Goal: Find specific page/section: Find specific page/section

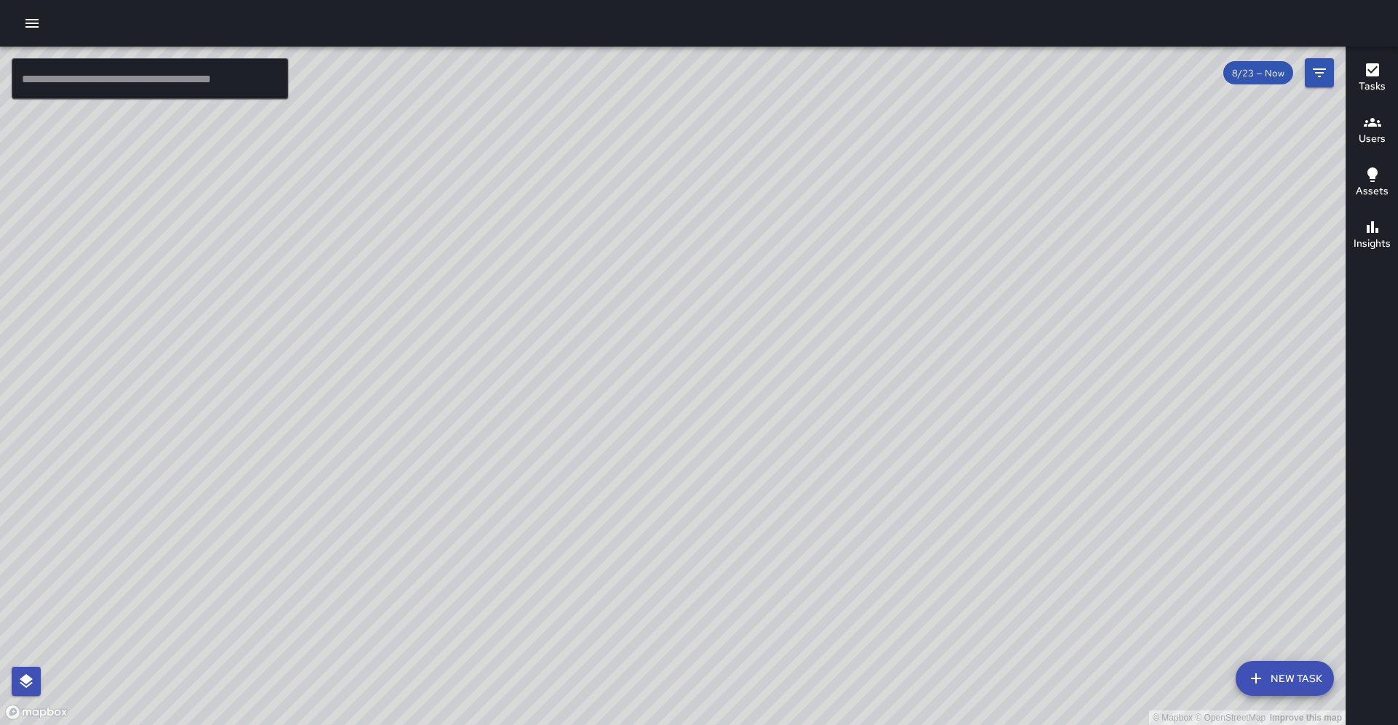
drag, startPoint x: 655, startPoint y: 215, endPoint x: 667, endPoint y: 363, distance: 148.2
click at [667, 363] on div "© Mapbox © OpenStreetMap Improve this map" at bounding box center [672, 386] width 1345 height 678
click at [1324, 78] on icon "Filters" at bounding box center [1318, 72] width 17 height 17
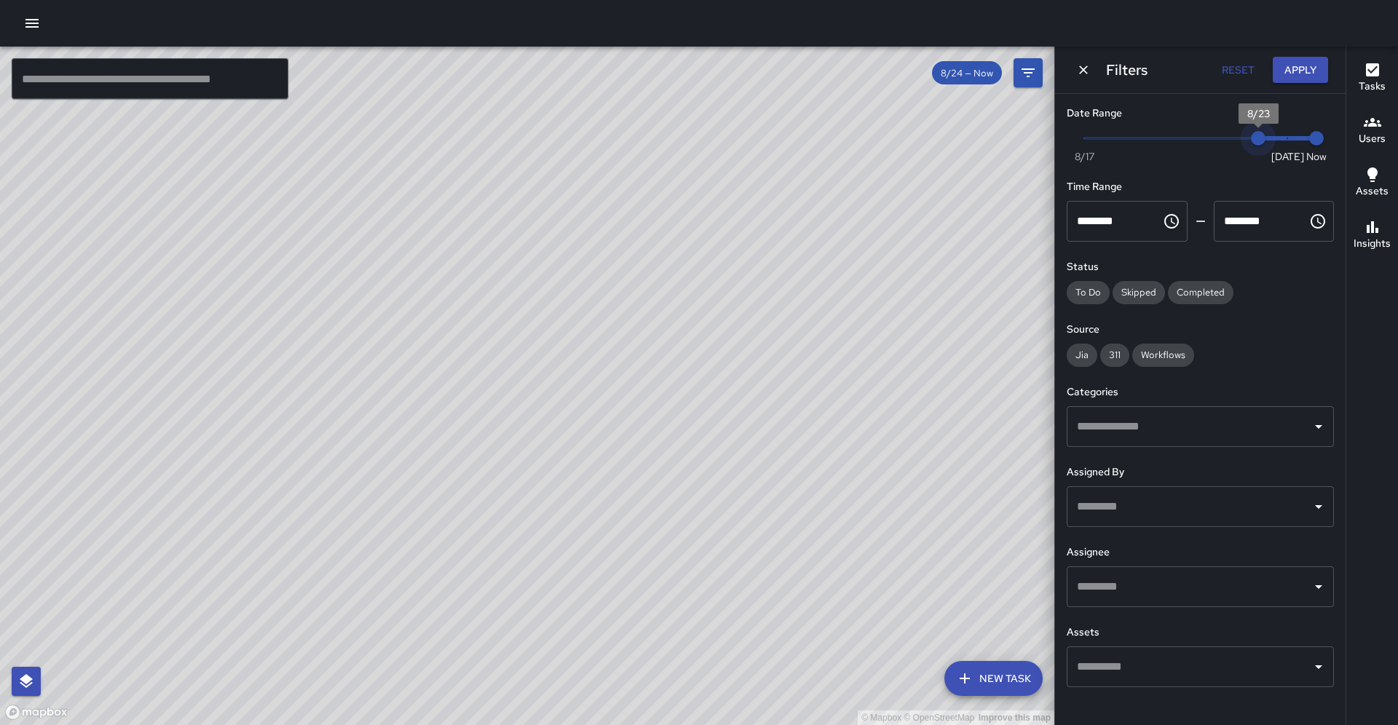
drag, startPoint x: 1283, startPoint y: 140, endPoint x: 1268, endPoint y: 147, distance: 16.6
click at [1265, 146] on span "8/23" at bounding box center [1258, 138] width 15 height 15
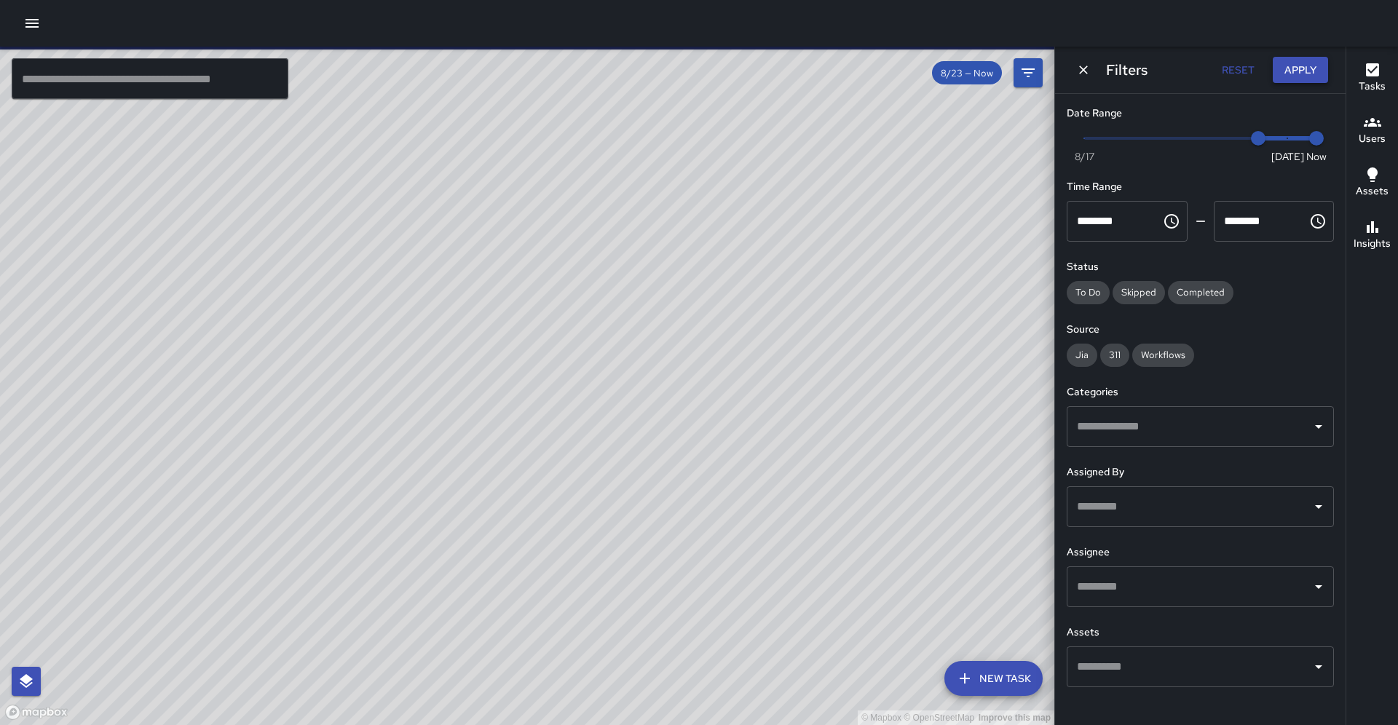
click at [1299, 61] on button "Apply" at bounding box center [1299, 70] width 55 height 27
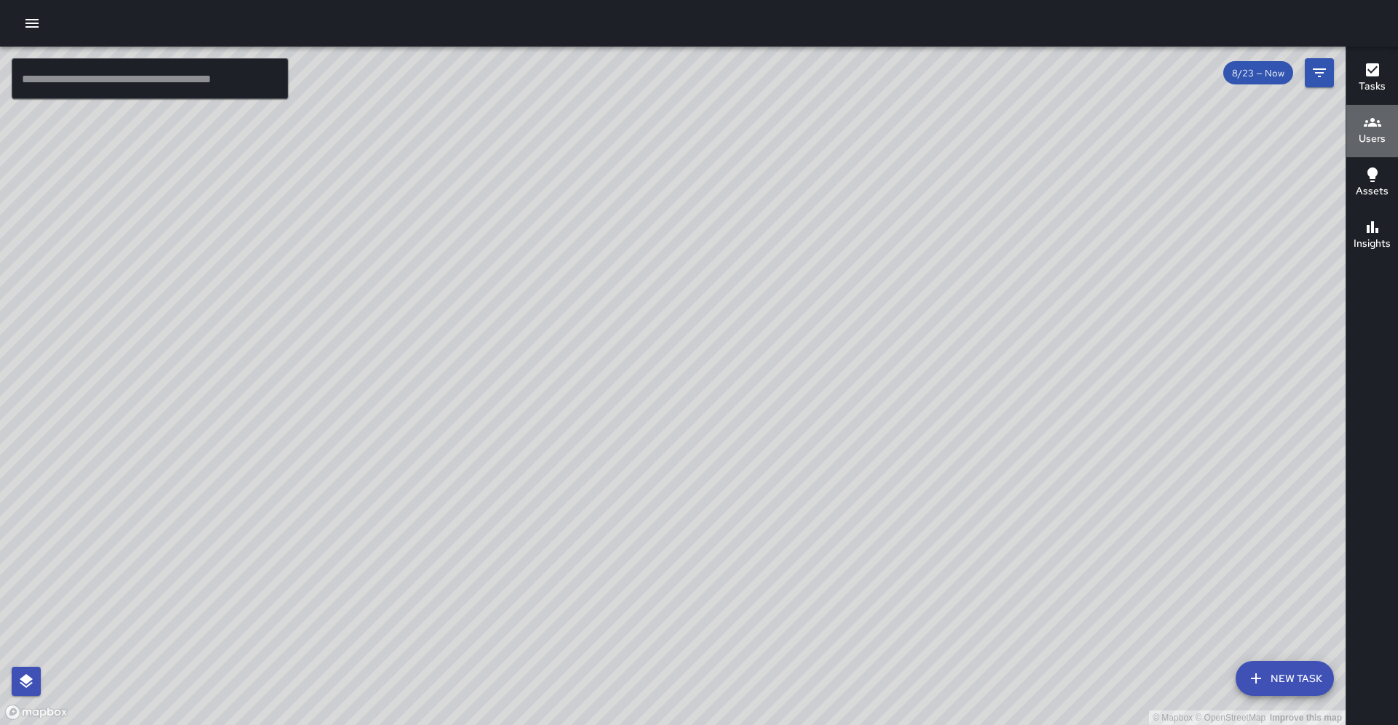
click at [1368, 134] on h6 "Users" at bounding box center [1371, 139] width 27 height 16
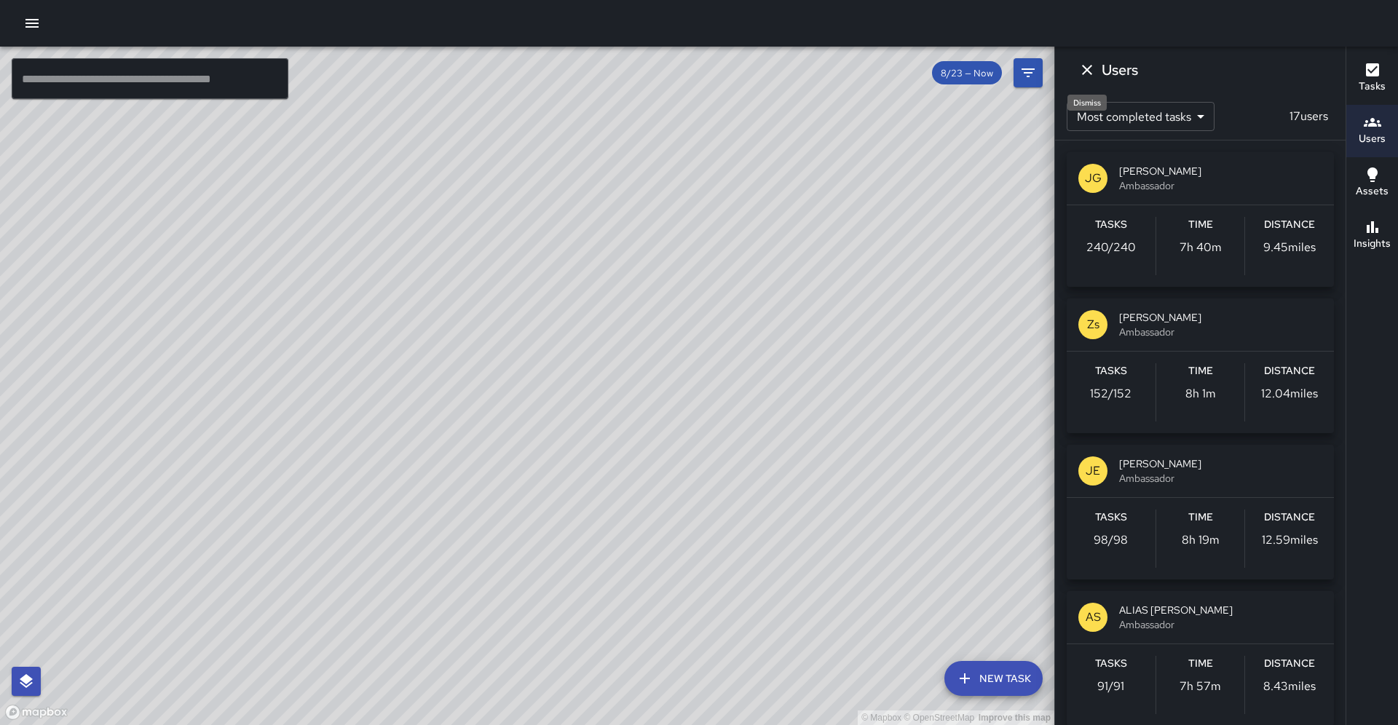
click at [1085, 72] on icon "Dismiss" at bounding box center [1087, 70] width 10 height 10
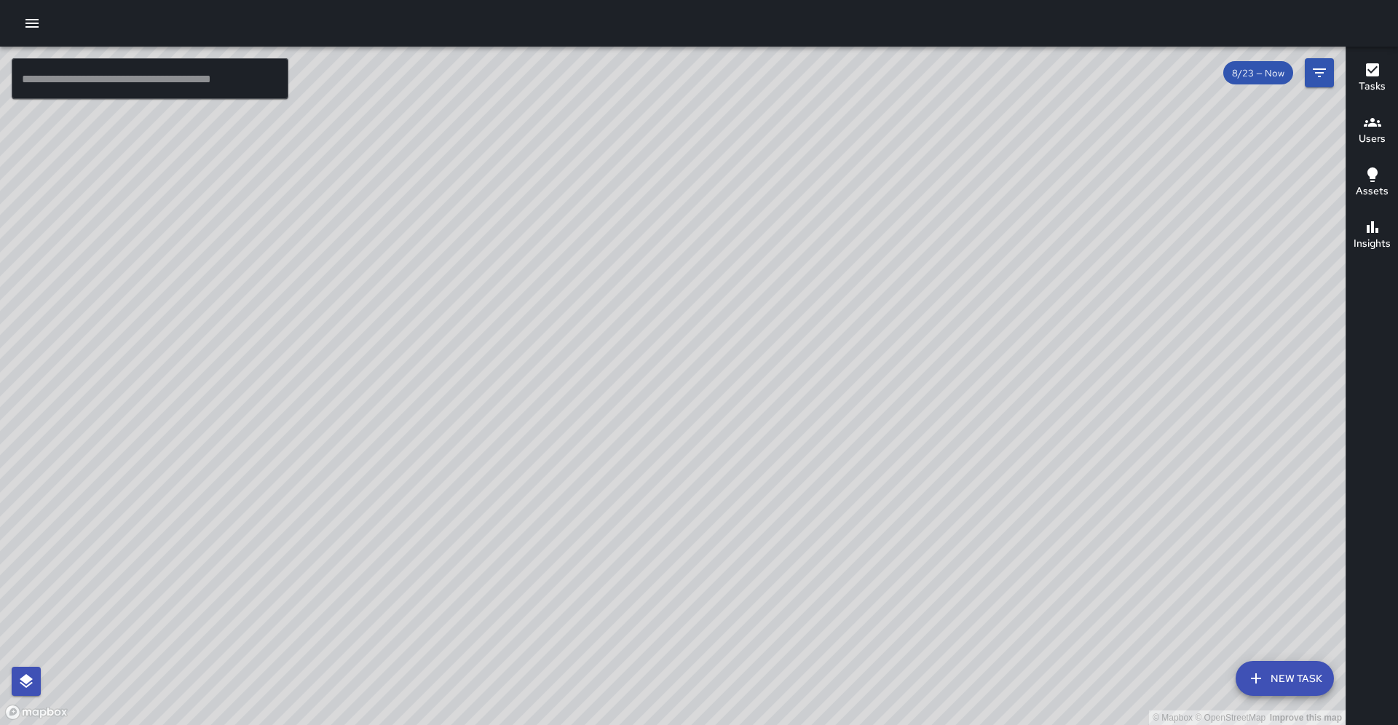
drag, startPoint x: 754, startPoint y: 469, endPoint x: 747, endPoint y: 338, distance: 130.5
click at [747, 338] on div "© Mapbox © OpenStreetMap Improve this map" at bounding box center [672, 386] width 1345 height 678
click at [1381, 126] on div "Users" at bounding box center [1371, 130] width 27 height 33
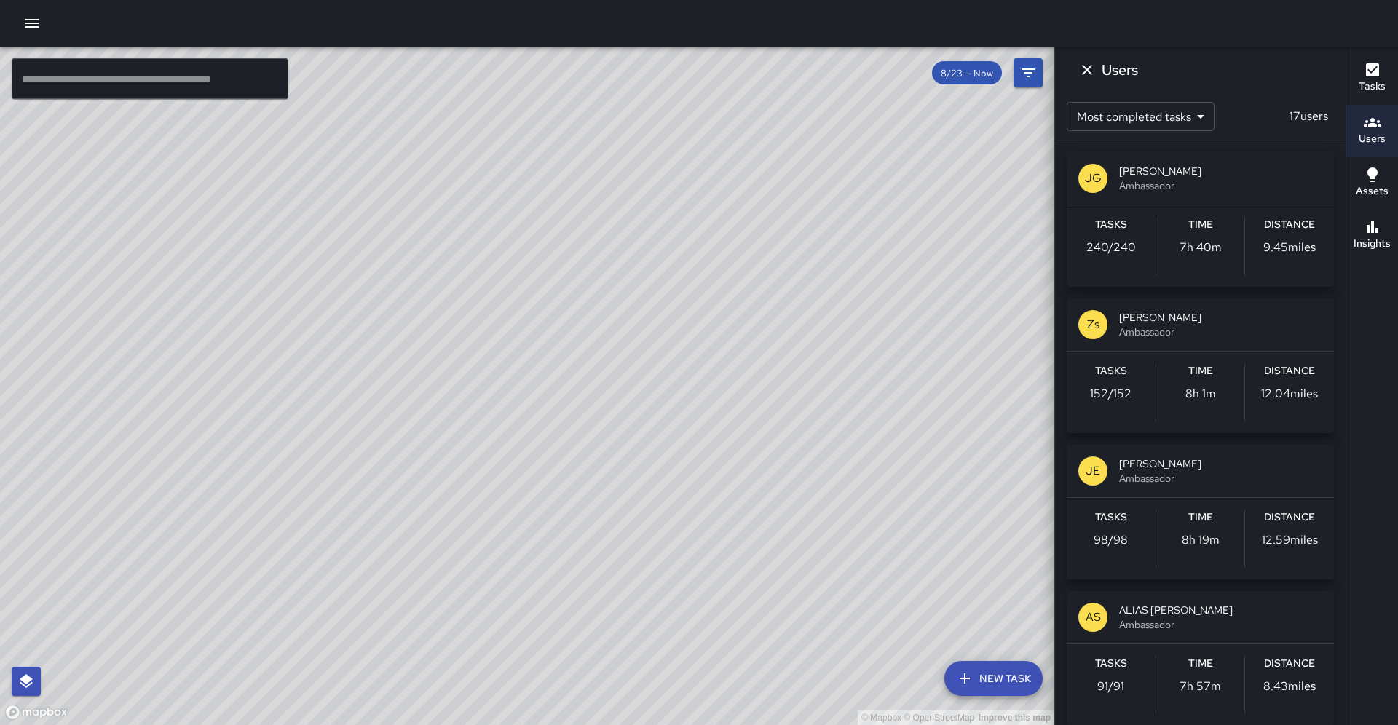
click at [1197, 648] on div "Tasks 91 / 91 Time 7h 57m Distance 8.43 miles" at bounding box center [1199, 685] width 267 height 82
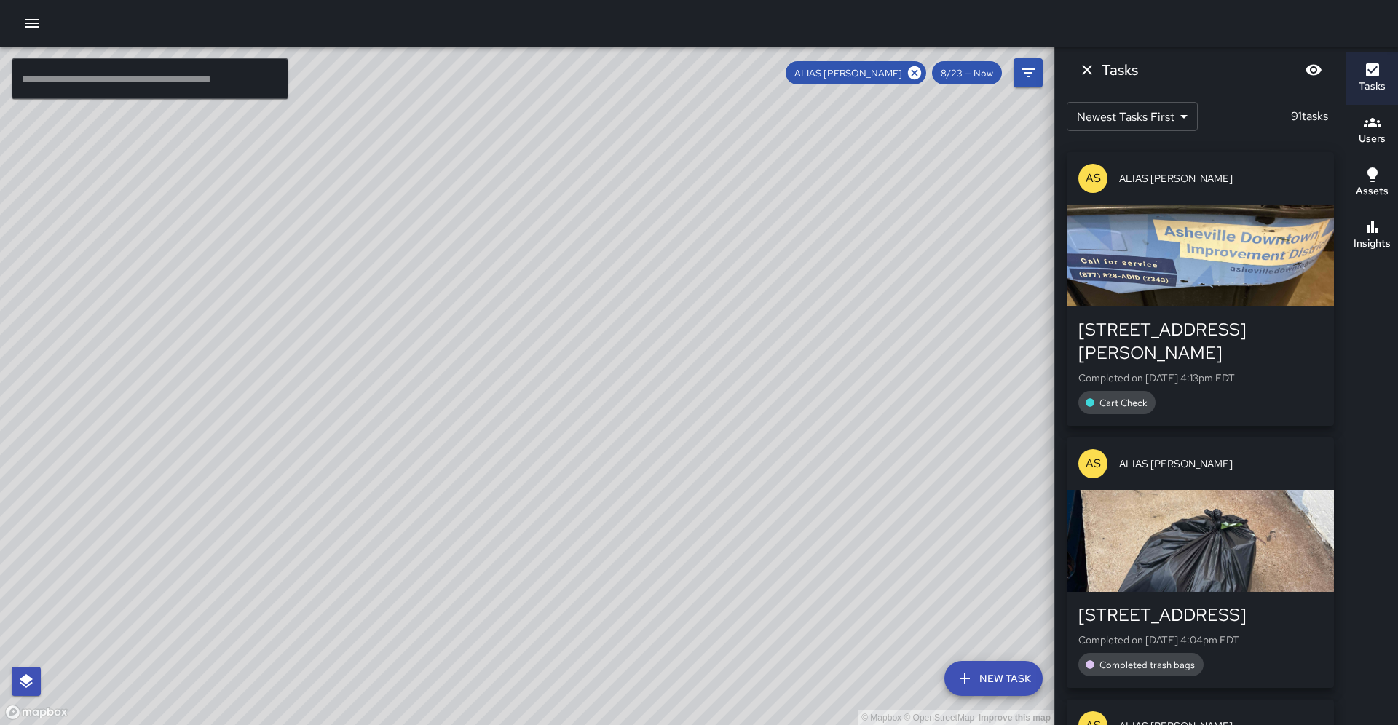
click at [814, 369] on div "© Mapbox © OpenStreetMap Improve this map" at bounding box center [527, 386] width 1054 height 678
drag, startPoint x: 820, startPoint y: 316, endPoint x: 828, endPoint y: 481, distance: 165.4
click at [828, 481] on div "© Mapbox © OpenStreetMap Improve this map" at bounding box center [527, 386] width 1054 height 678
click at [916, 76] on icon at bounding box center [914, 72] width 13 height 13
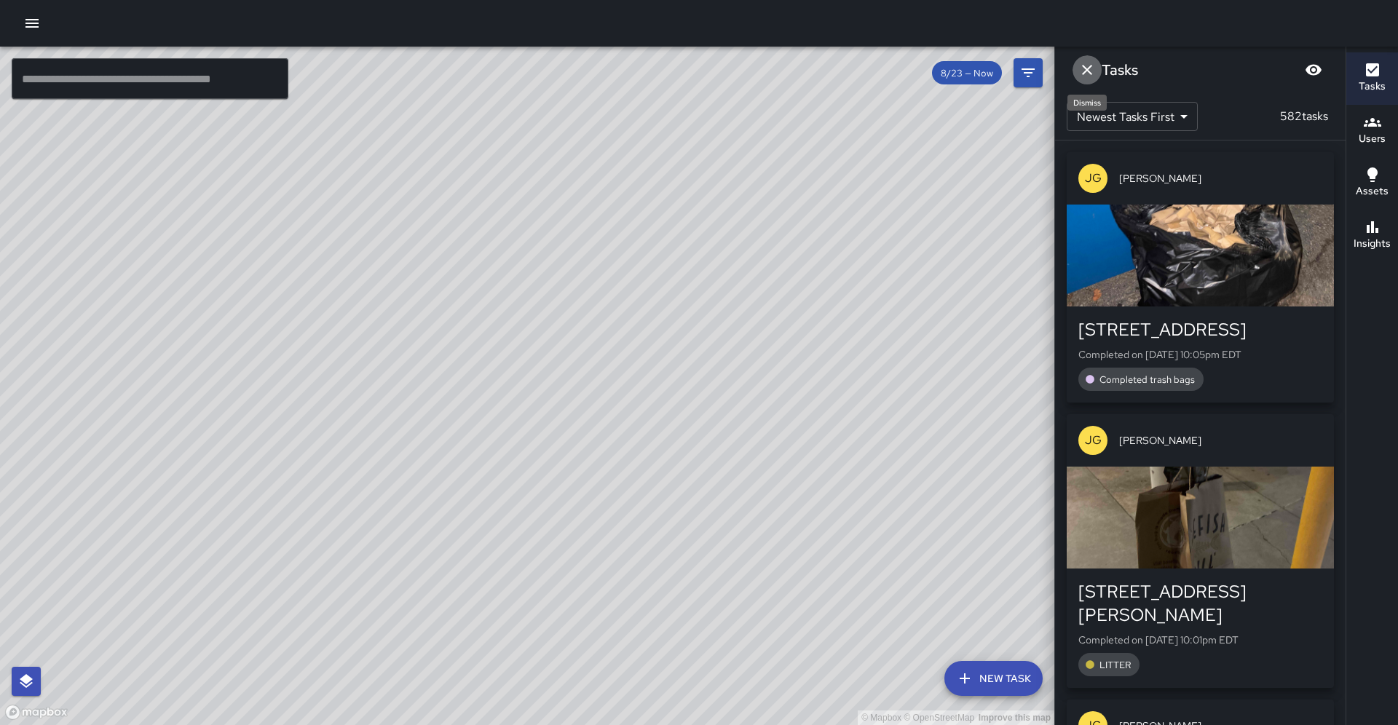
click at [1082, 72] on icon "Dismiss" at bounding box center [1086, 69] width 17 height 17
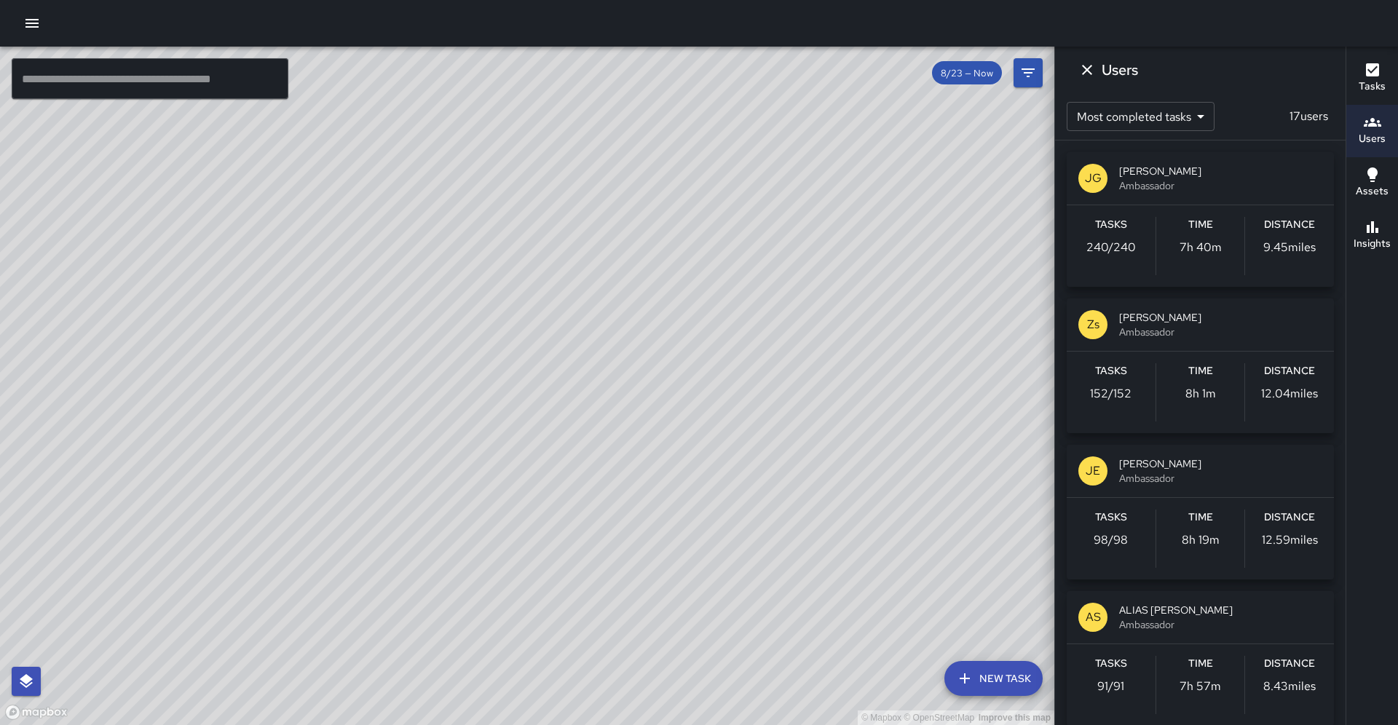
click at [1162, 346] on div "Zs [PERSON_NAME] Ambassador" at bounding box center [1199, 324] width 267 height 52
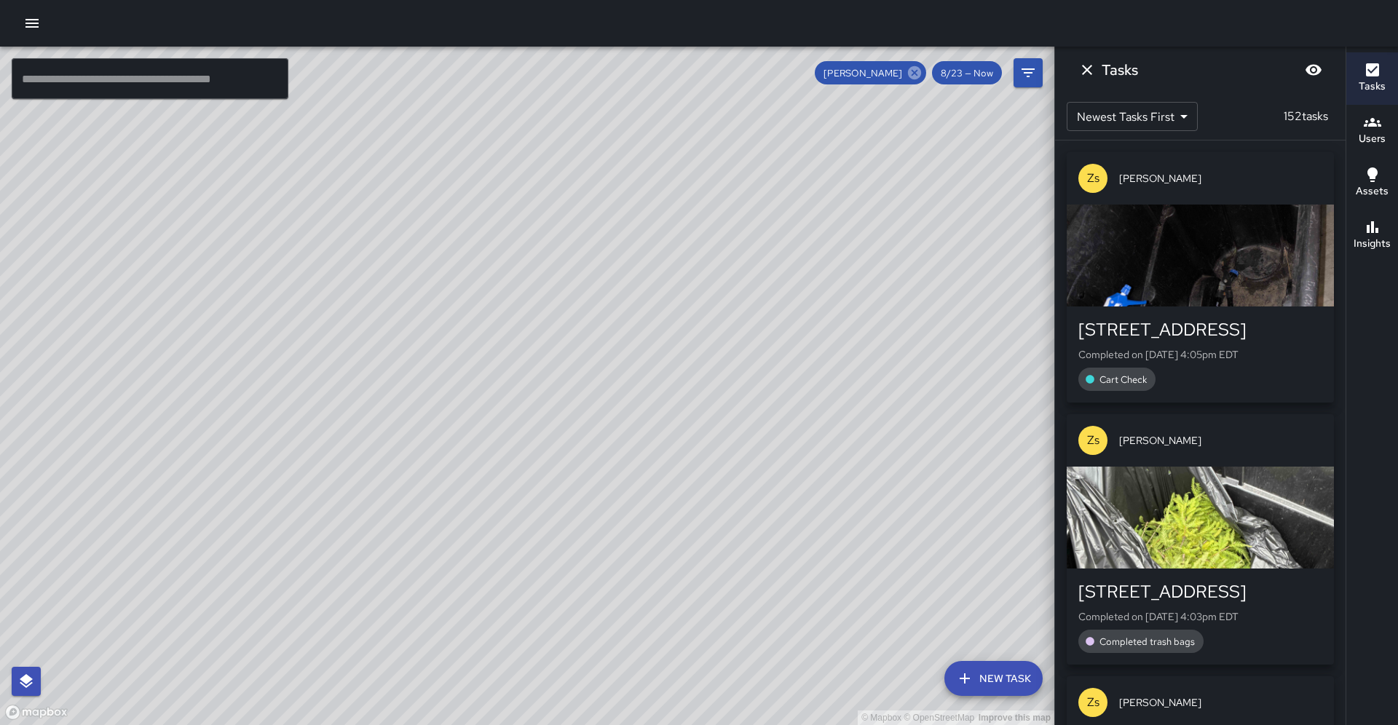
click at [918, 76] on icon at bounding box center [914, 73] width 16 height 16
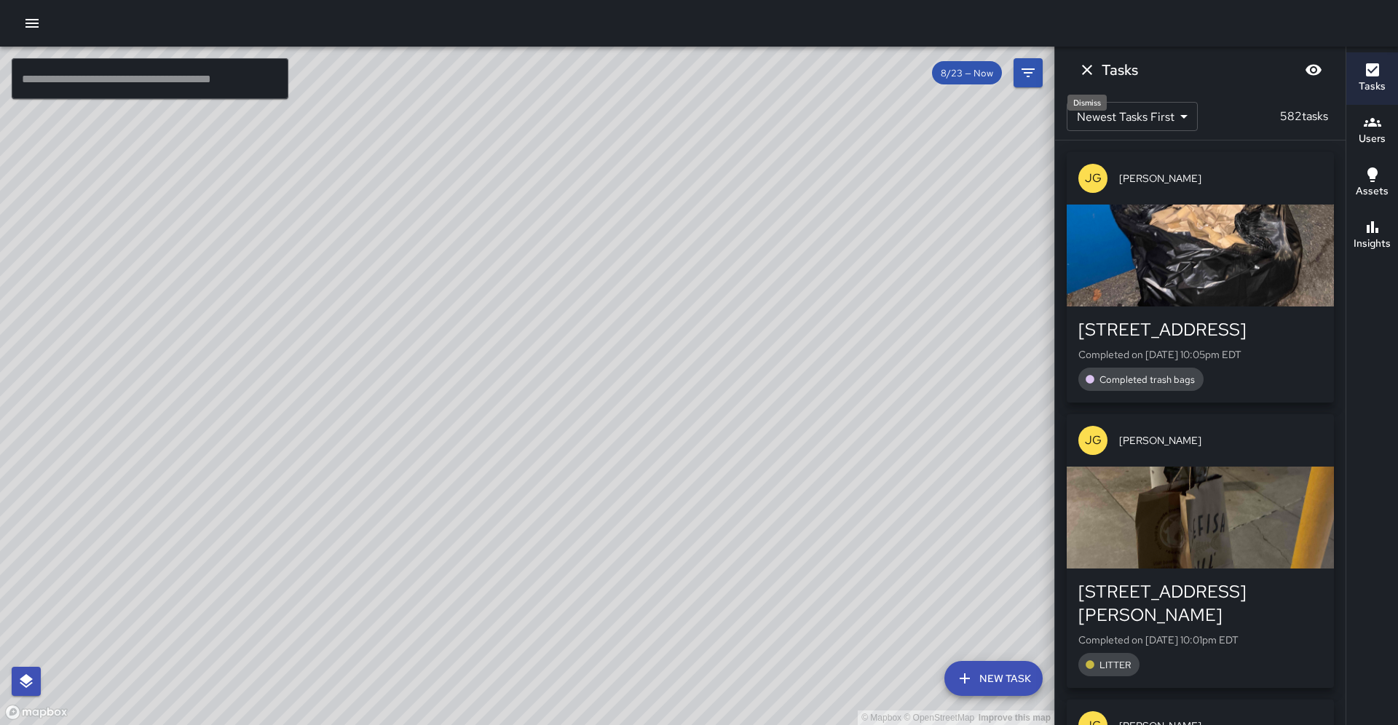
click at [1083, 67] on icon "Dismiss" at bounding box center [1087, 70] width 10 height 10
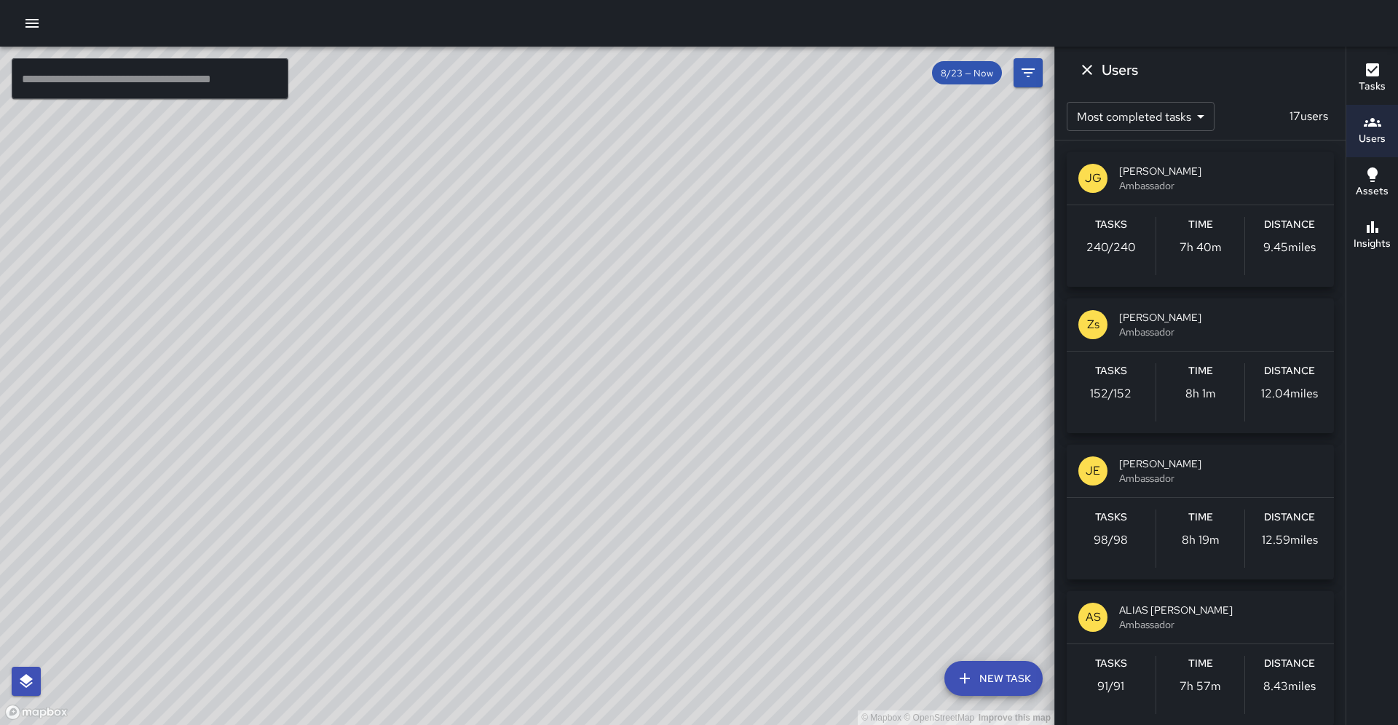
click at [1171, 487] on div "JE [PERSON_NAME] Ambassador" at bounding box center [1199, 471] width 267 height 52
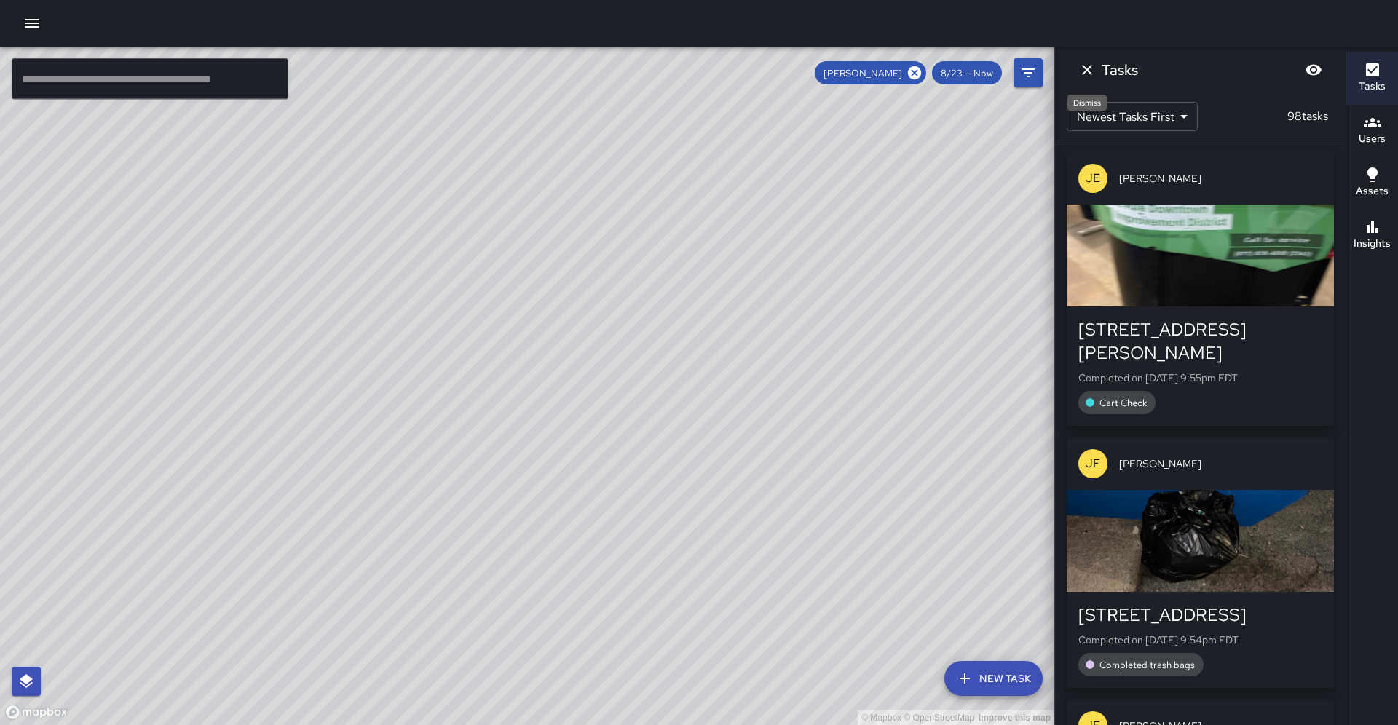
click at [1088, 76] on icon "Dismiss" at bounding box center [1086, 69] width 17 height 17
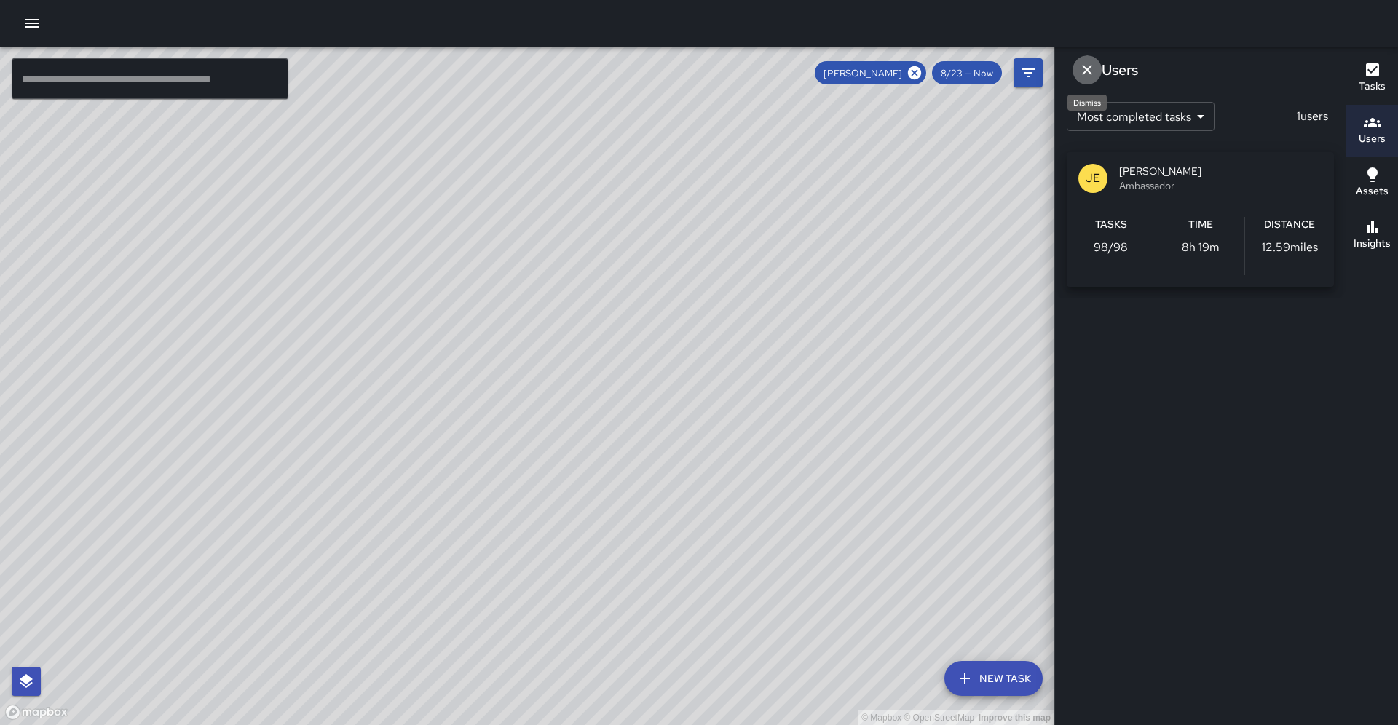
click at [1085, 65] on icon "Dismiss" at bounding box center [1086, 69] width 17 height 17
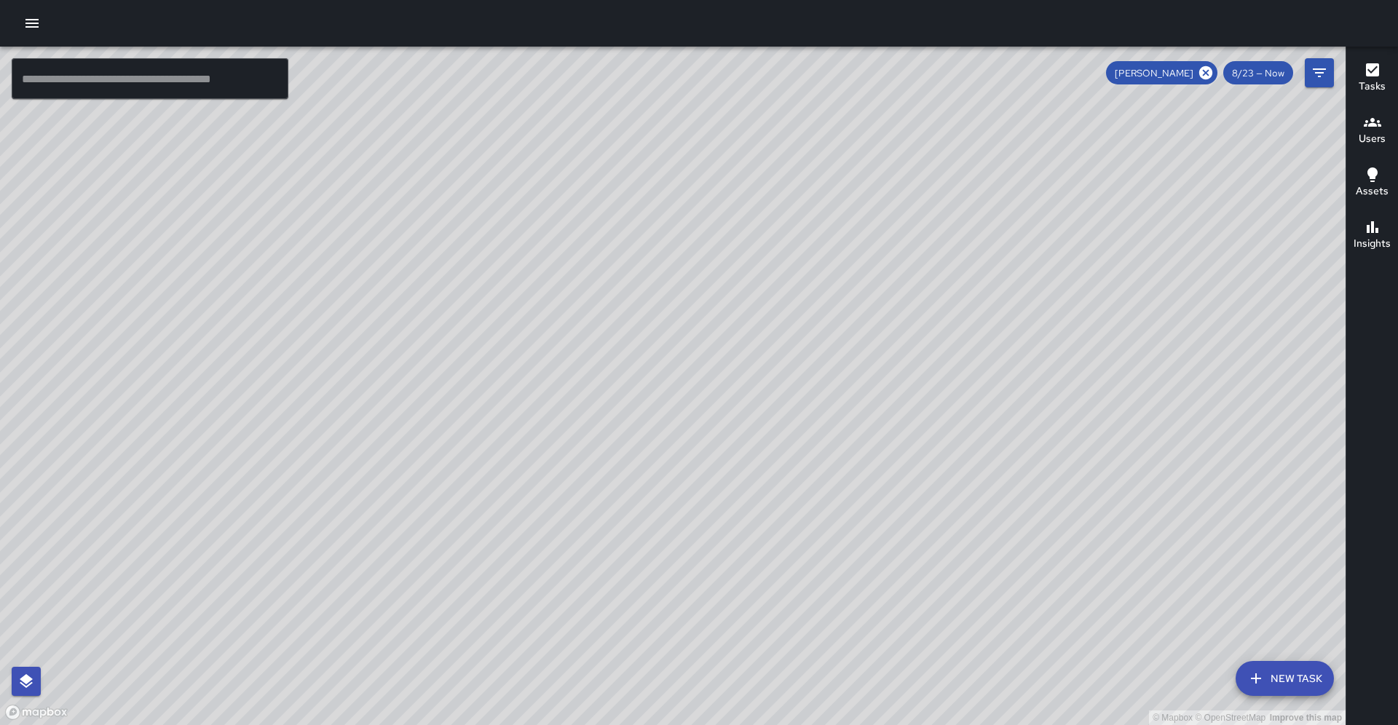
click at [1374, 126] on icon "button" at bounding box center [1371, 122] width 17 height 9
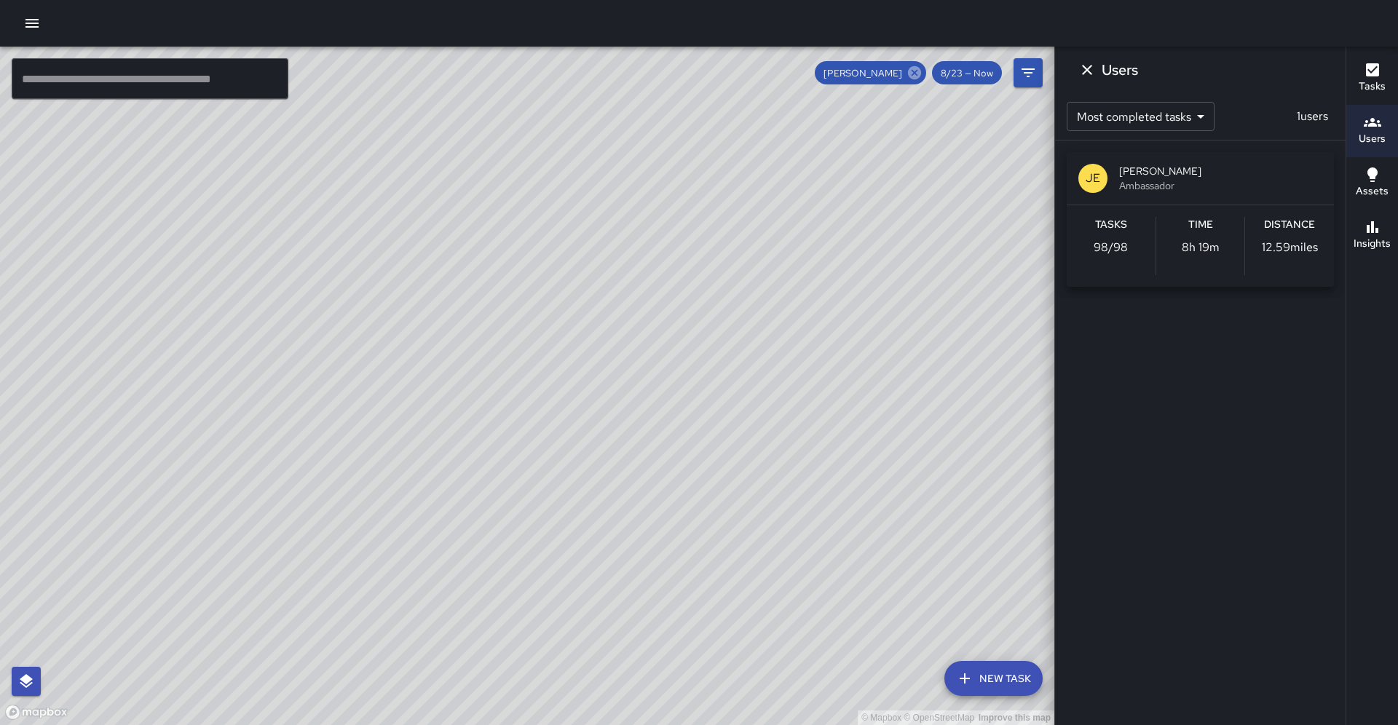
click at [915, 78] on icon at bounding box center [914, 72] width 13 height 13
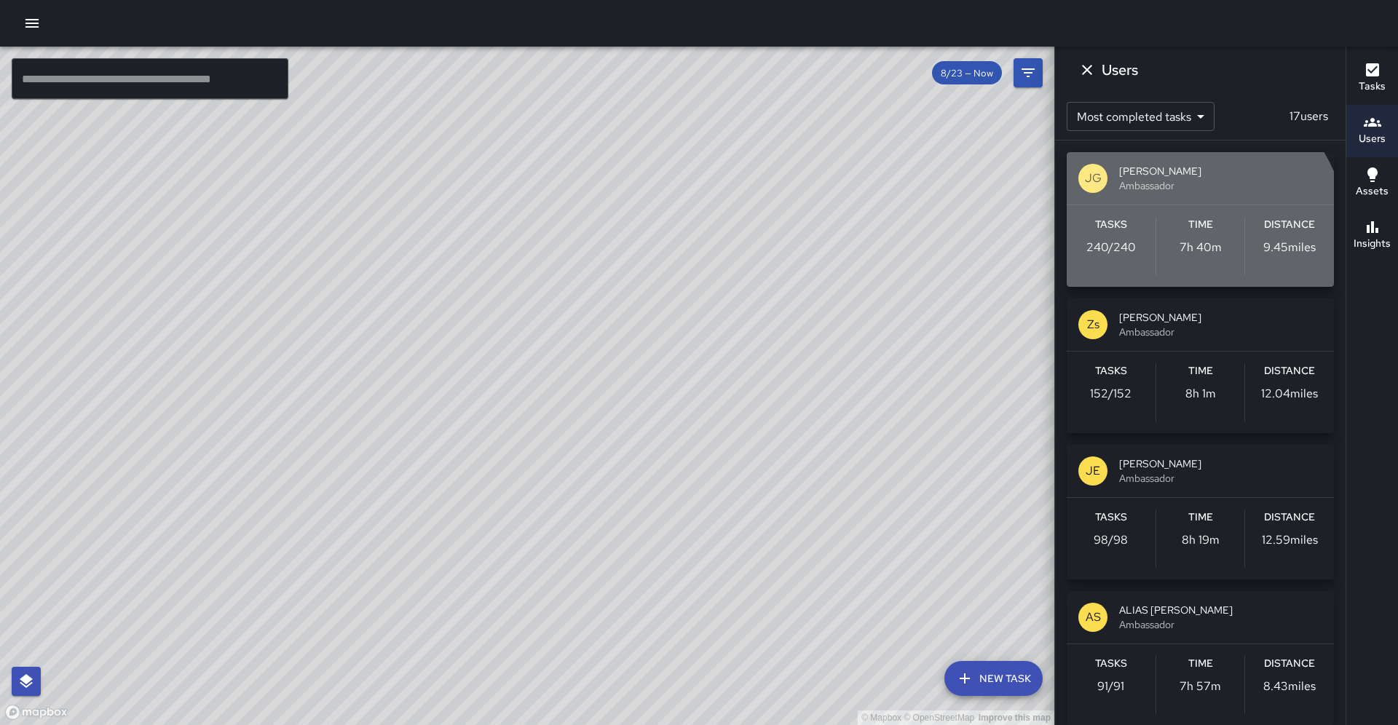
click at [1191, 232] on div "Time 7h 40m" at bounding box center [1200, 246] width 89 height 58
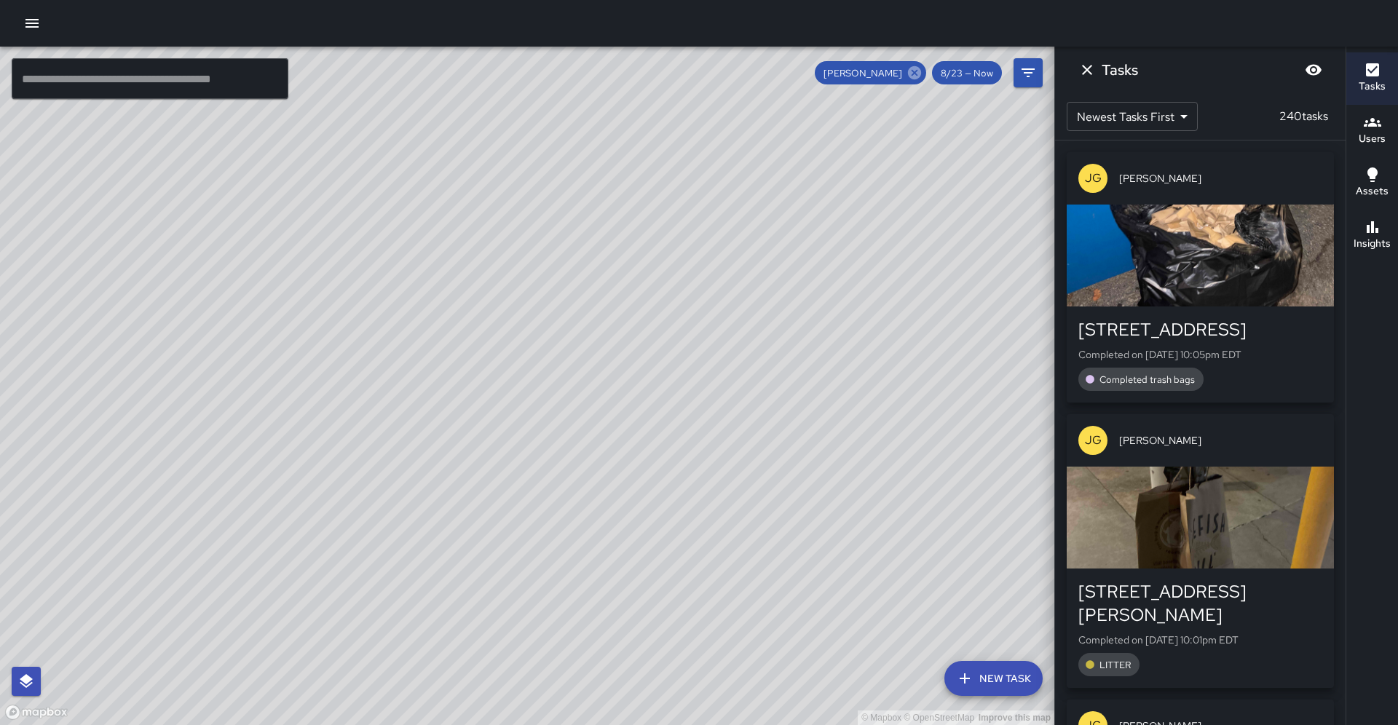
click at [916, 77] on icon at bounding box center [914, 72] width 13 height 13
click at [1083, 68] on icon "Dismiss" at bounding box center [1086, 69] width 17 height 17
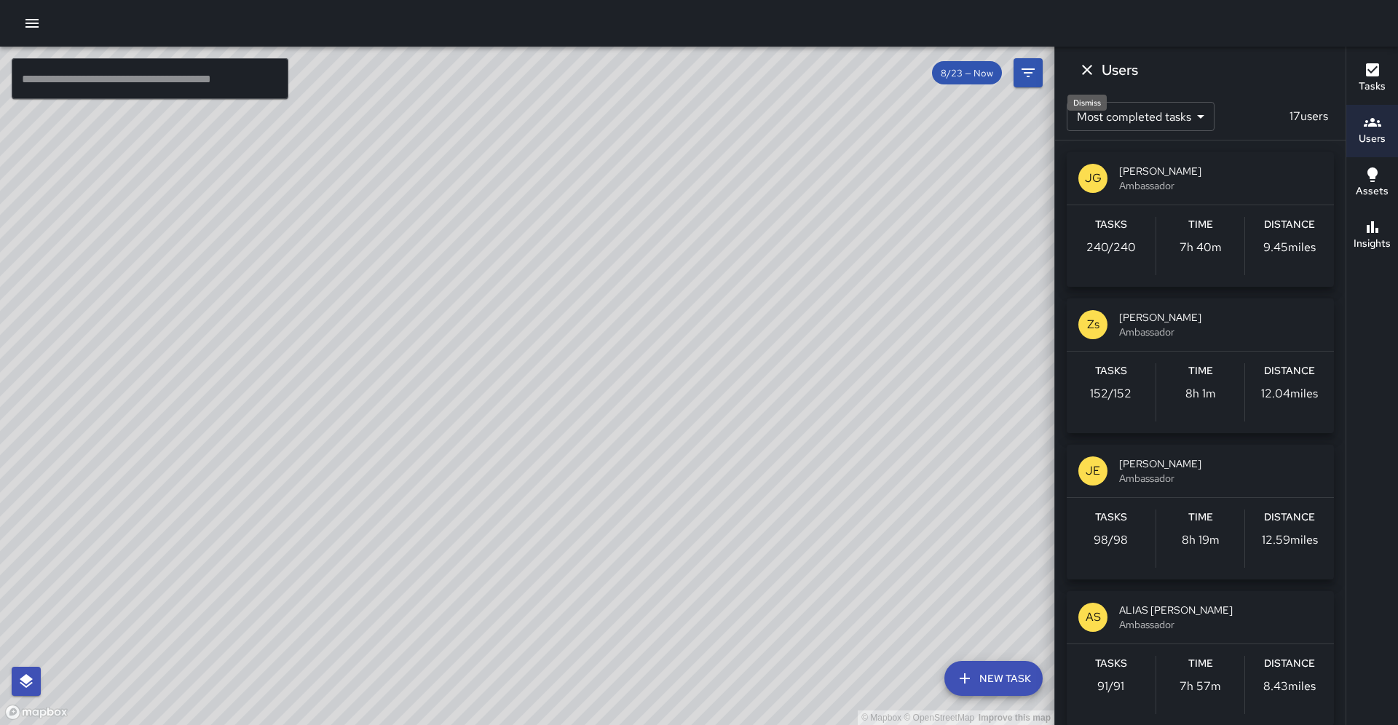
click at [1082, 70] on icon "Dismiss" at bounding box center [1086, 69] width 17 height 17
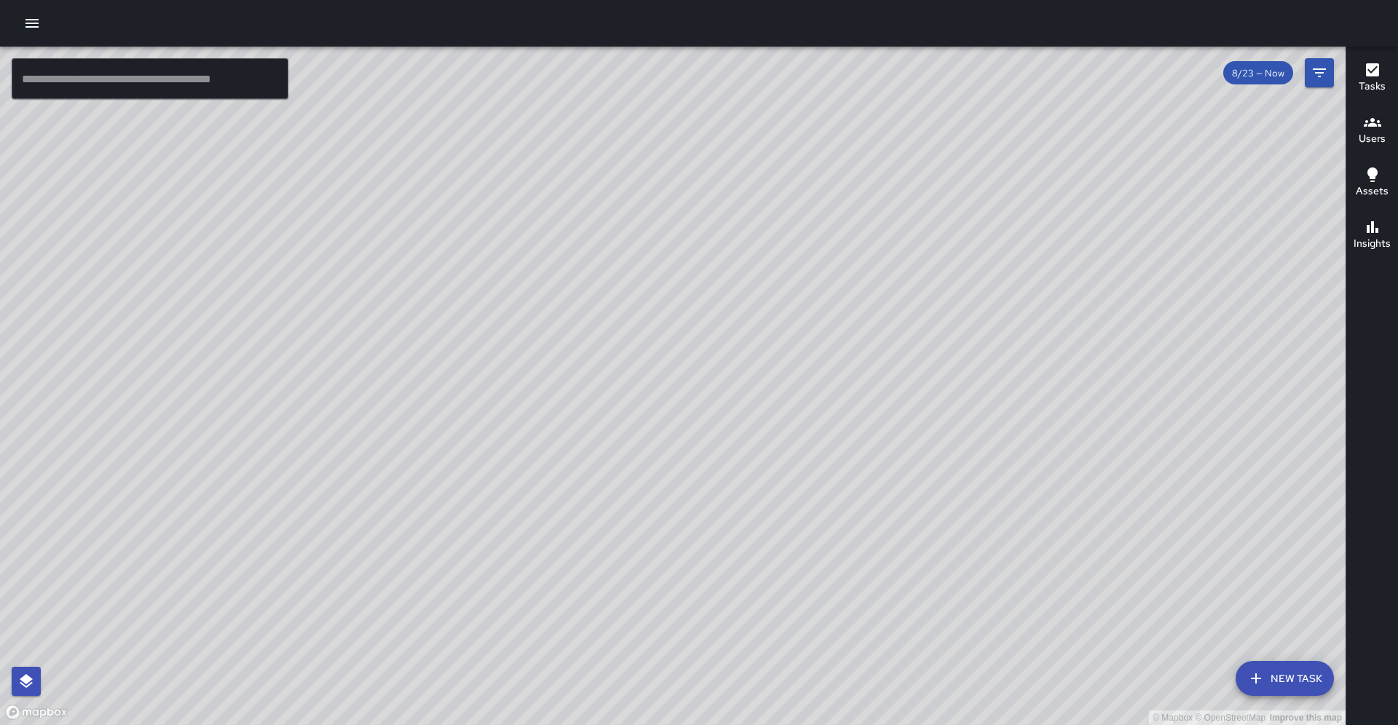
click at [1231, 74] on span "8/23 — Now" at bounding box center [1258, 73] width 70 height 12
click at [1317, 72] on icon "Filters" at bounding box center [1318, 72] width 13 height 9
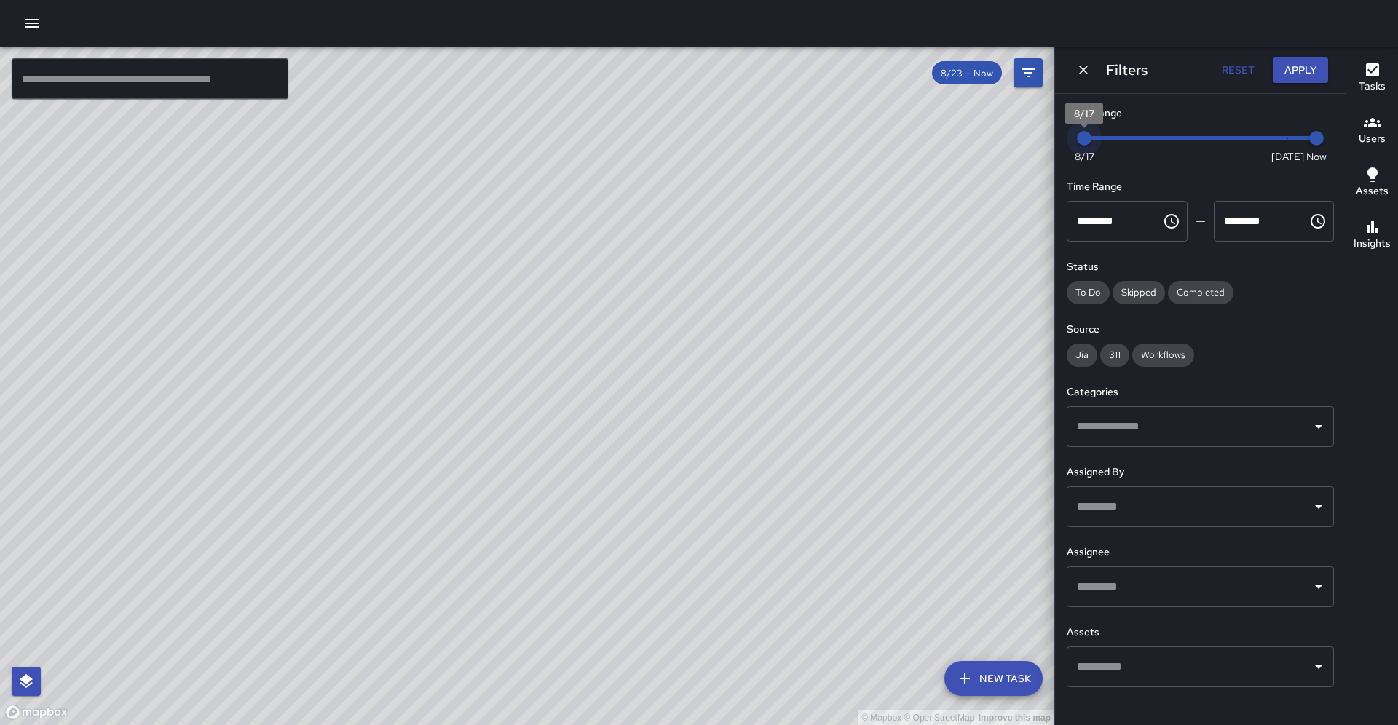
drag, startPoint x: 1264, startPoint y: 140, endPoint x: 1081, endPoint y: 141, distance: 183.4
click at [1081, 141] on span "8/17" at bounding box center [1084, 138] width 15 height 15
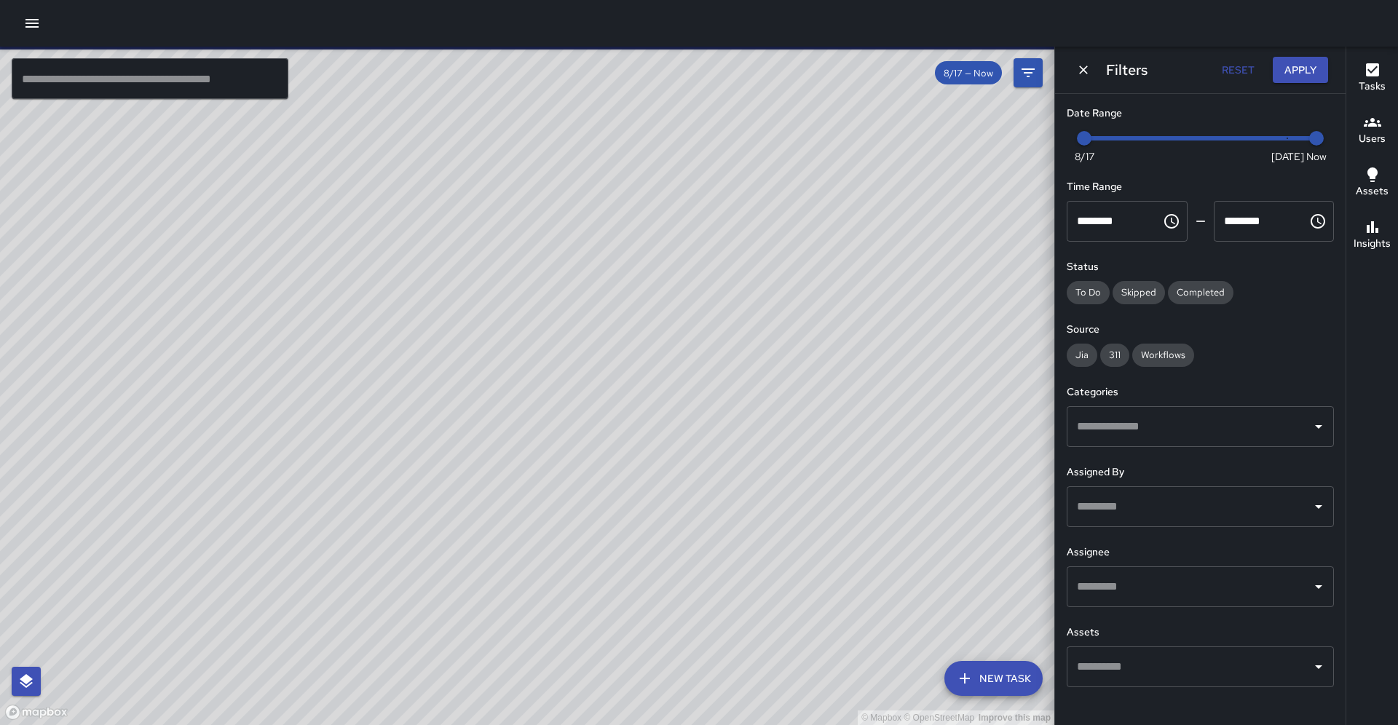
drag, startPoint x: 954, startPoint y: 320, endPoint x: 893, endPoint y: 132, distance: 196.8
click at [893, 132] on div "© Mapbox © OpenStreetMap Improve this map" at bounding box center [527, 386] width 1054 height 678
drag, startPoint x: 849, startPoint y: 219, endPoint x: 842, endPoint y: 277, distance: 58.6
click at [842, 277] on div "© Mapbox © OpenStreetMap Improve this map" at bounding box center [527, 386] width 1054 height 678
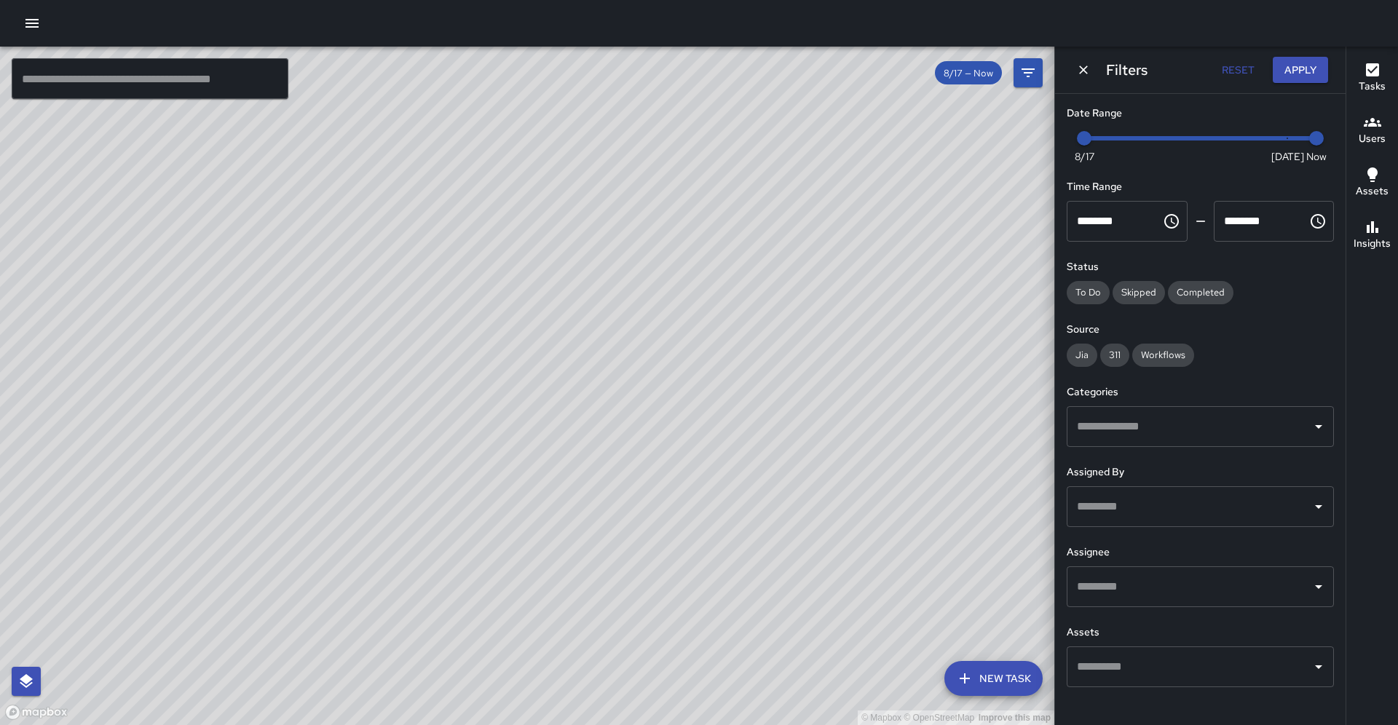
click at [1397, 137] on button "Users" at bounding box center [1372, 131] width 52 height 52
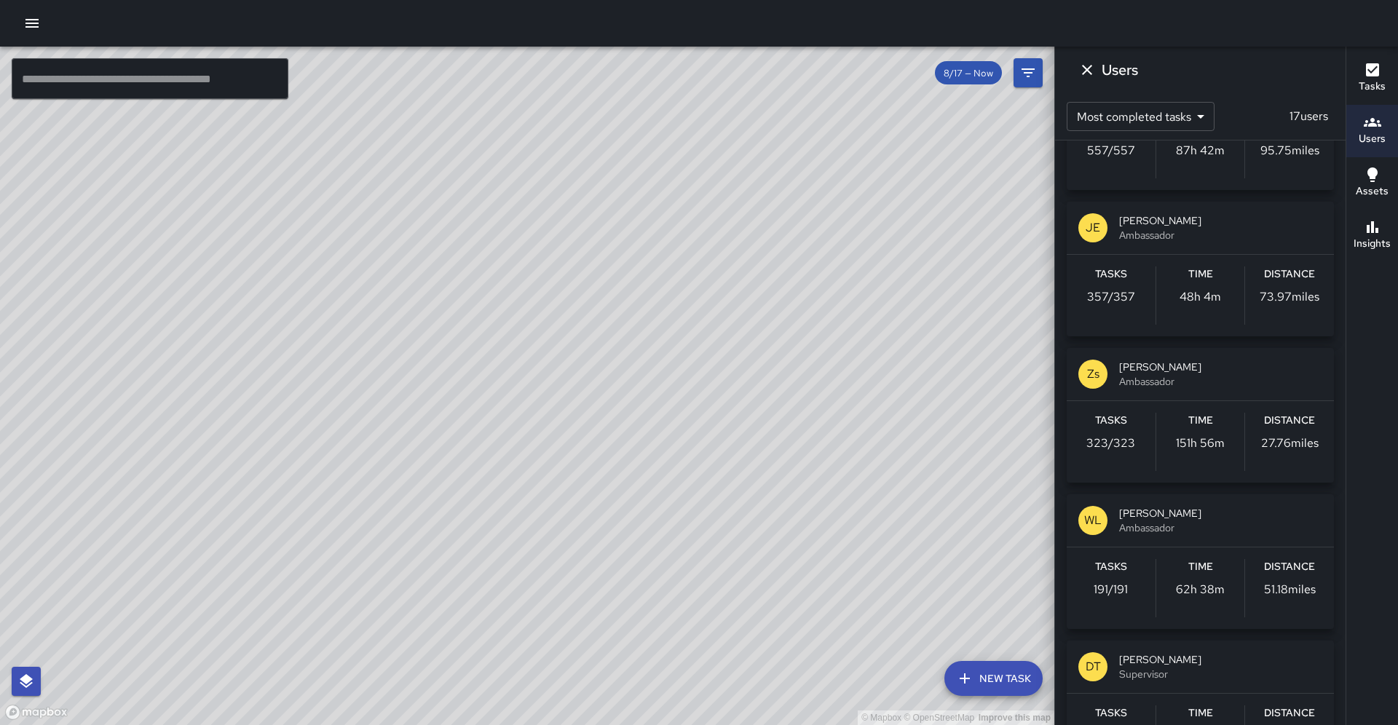
scroll to position [249, 0]
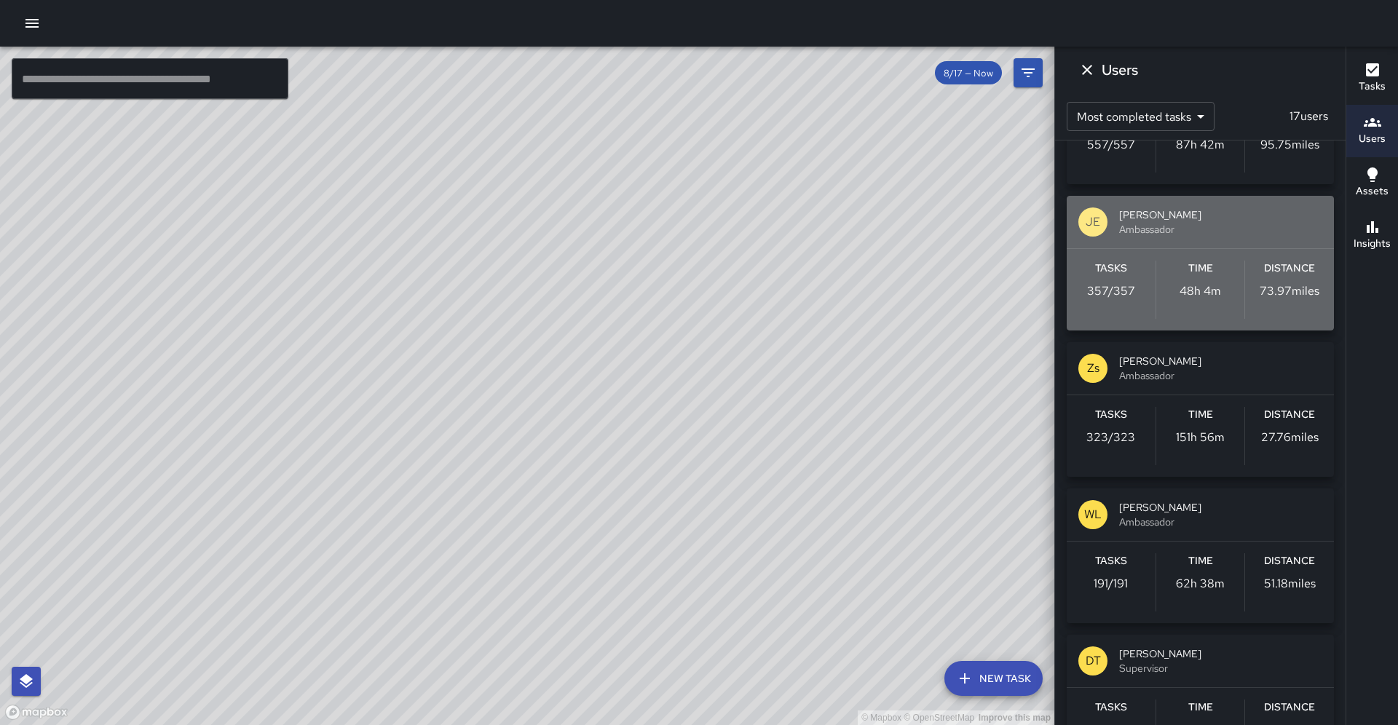
click at [1256, 312] on div "Distance 73.97 miles" at bounding box center [1289, 290] width 89 height 58
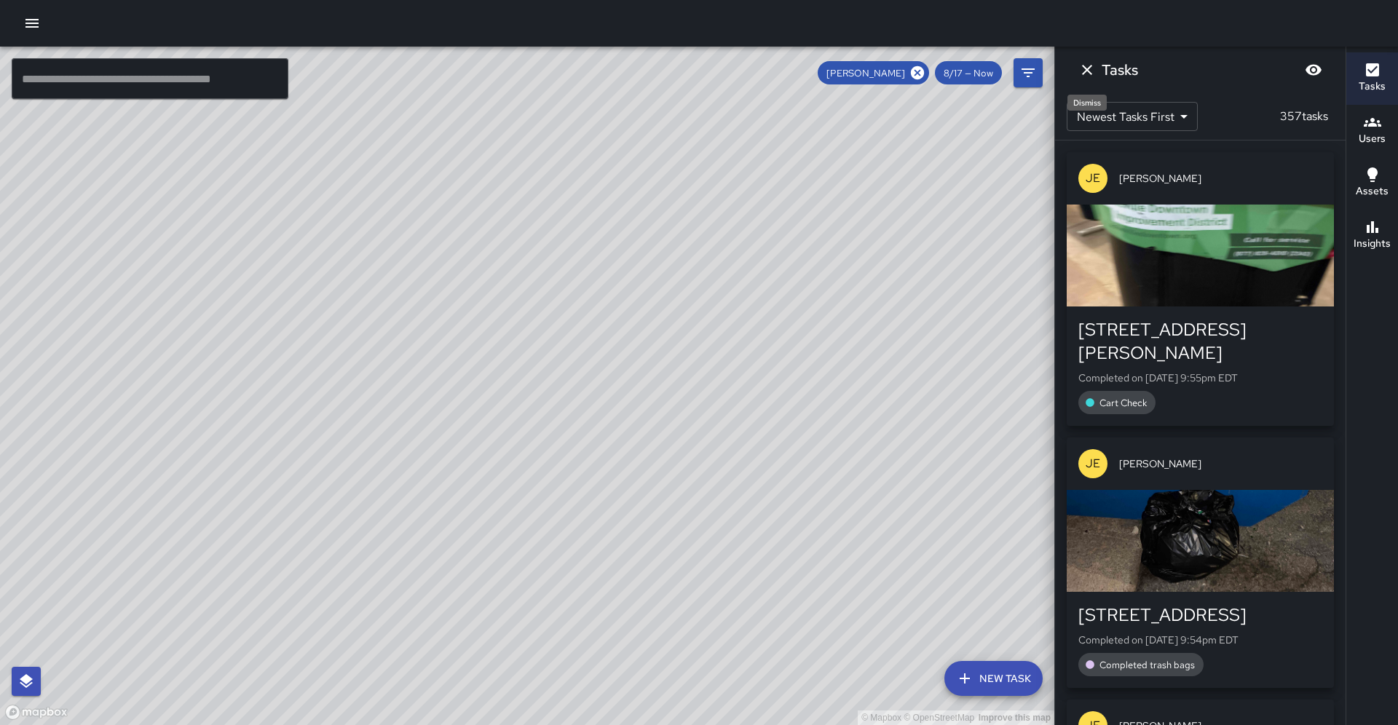
click at [1085, 71] on icon "Dismiss" at bounding box center [1087, 70] width 10 height 10
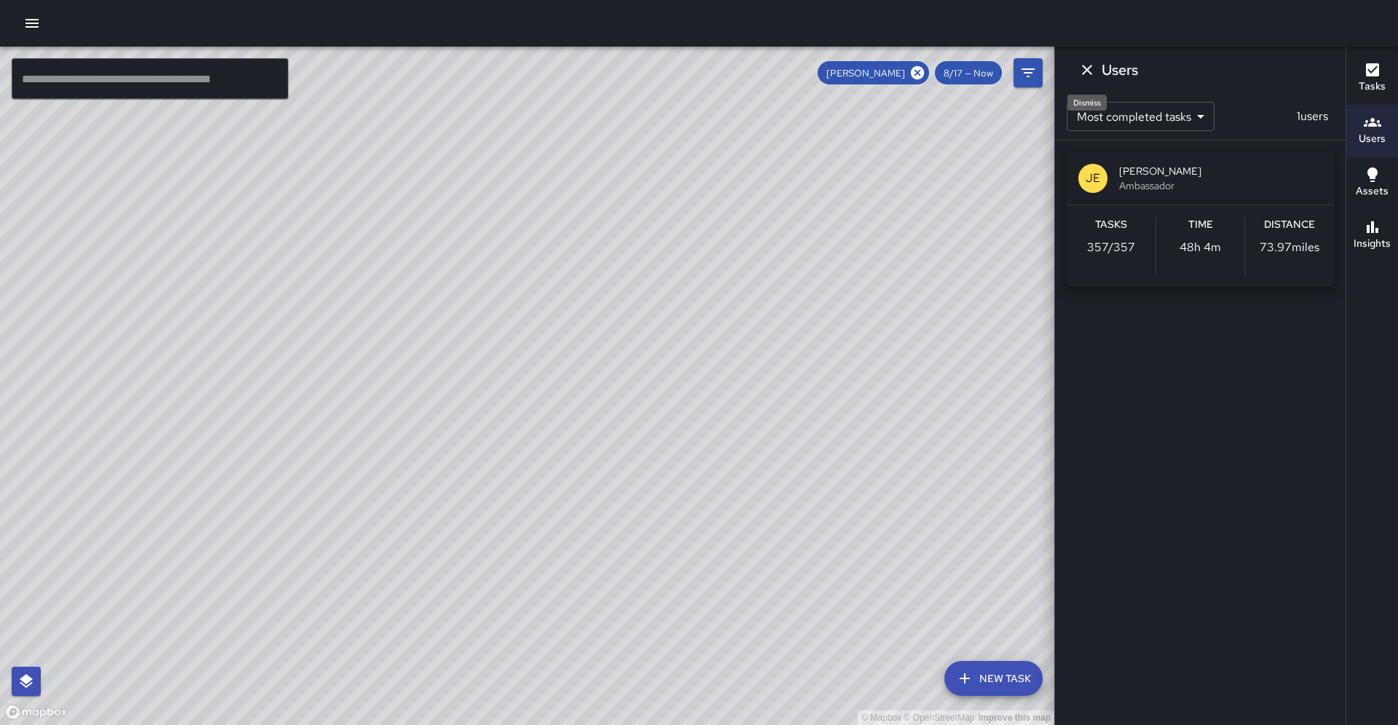
click at [1087, 69] on icon "Dismiss" at bounding box center [1087, 70] width 10 height 10
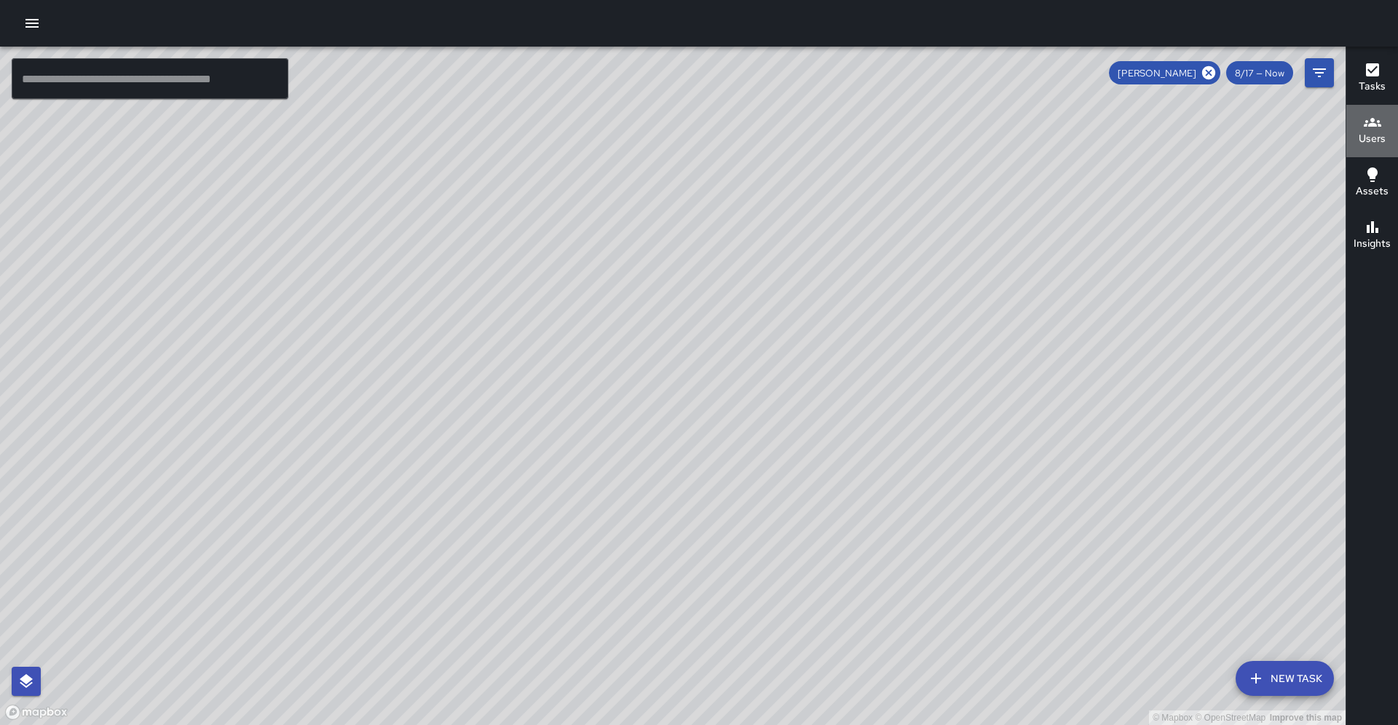
click at [1374, 130] on icon "button" at bounding box center [1371, 122] width 17 height 17
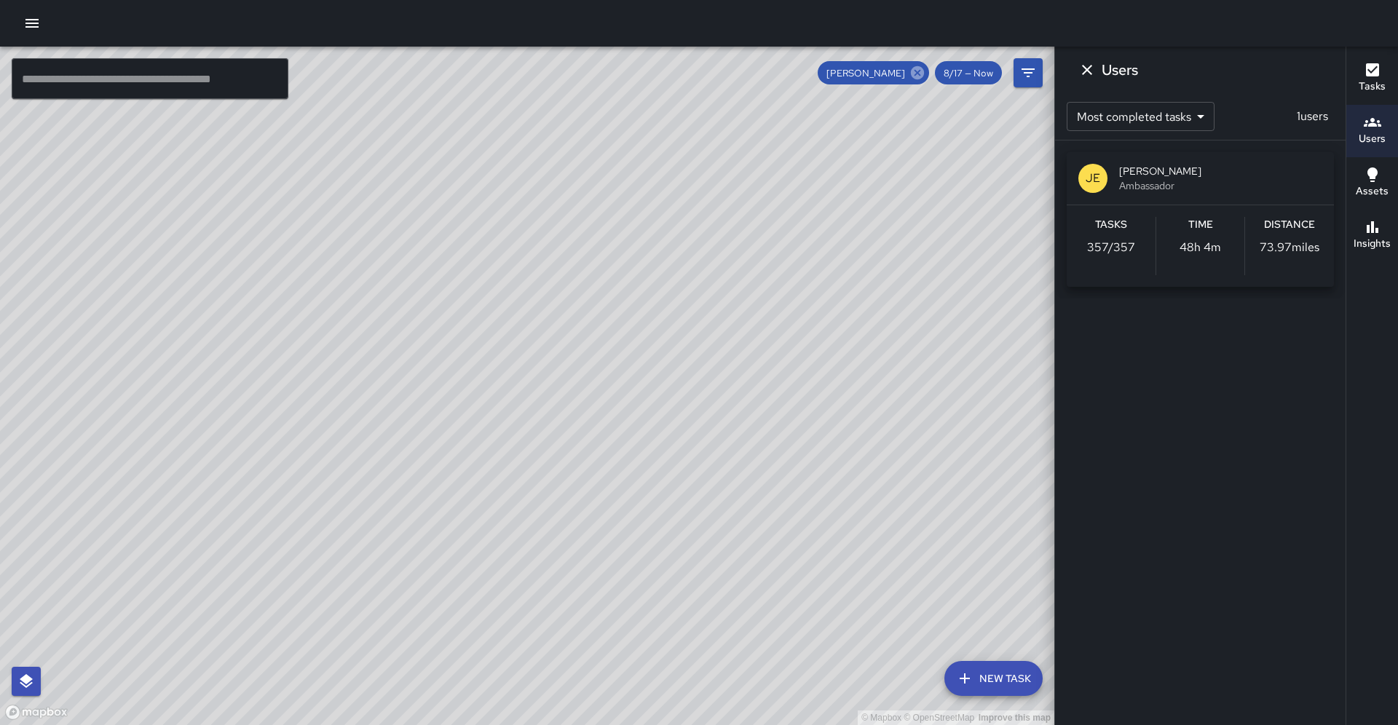
click at [916, 74] on icon at bounding box center [917, 72] width 13 height 13
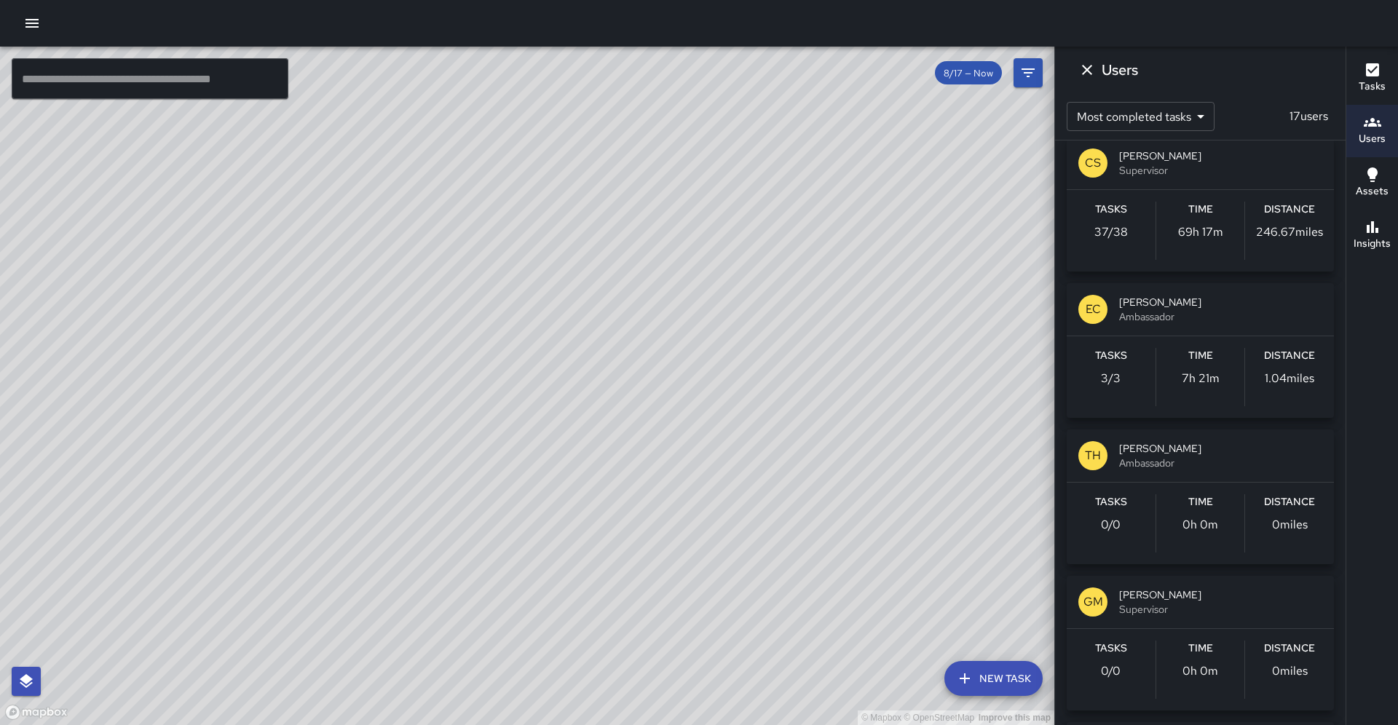
scroll to position [887, 0]
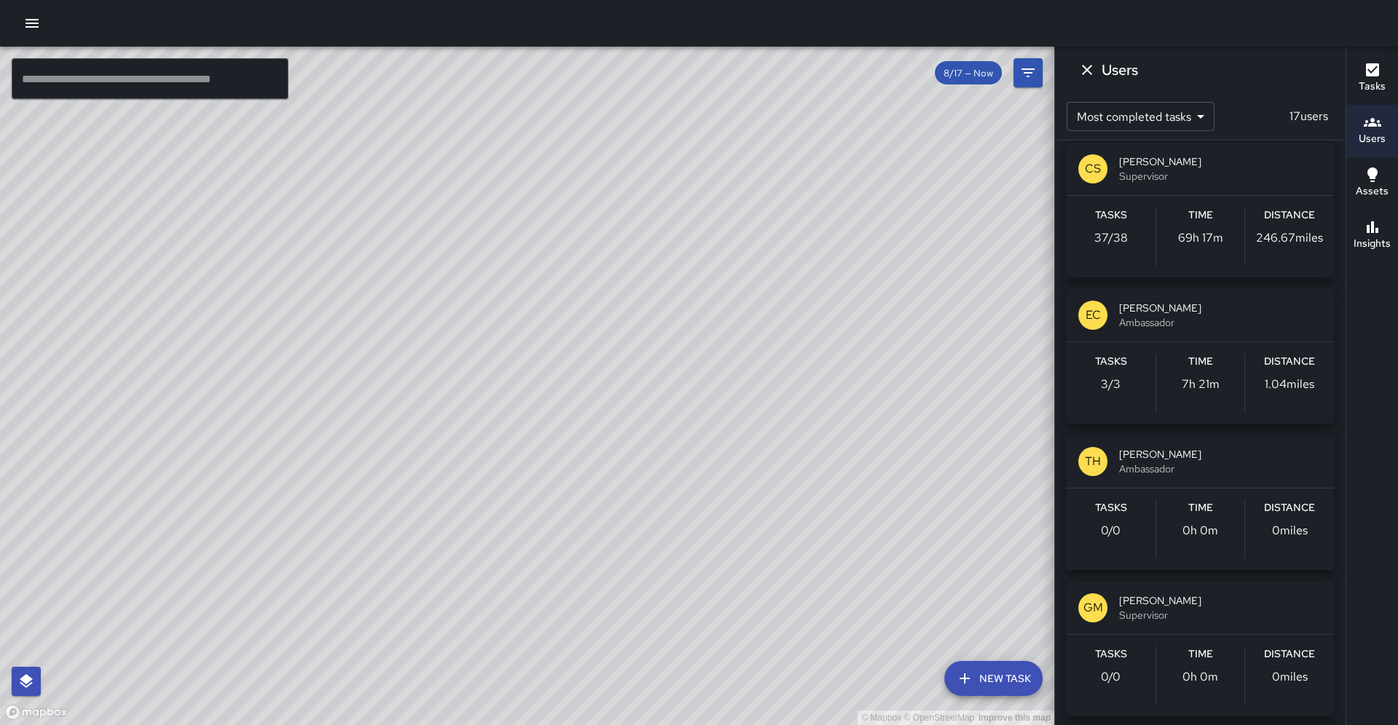
drag, startPoint x: 1350, startPoint y: 450, endPoint x: 1323, endPoint y: 570, distance: 123.1
click at [1323, 570] on div "© Mapbox © OpenStreetMap Improve this map ​ New Task 8/17 — Now Map Layers Task…" at bounding box center [699, 386] width 1398 height 678
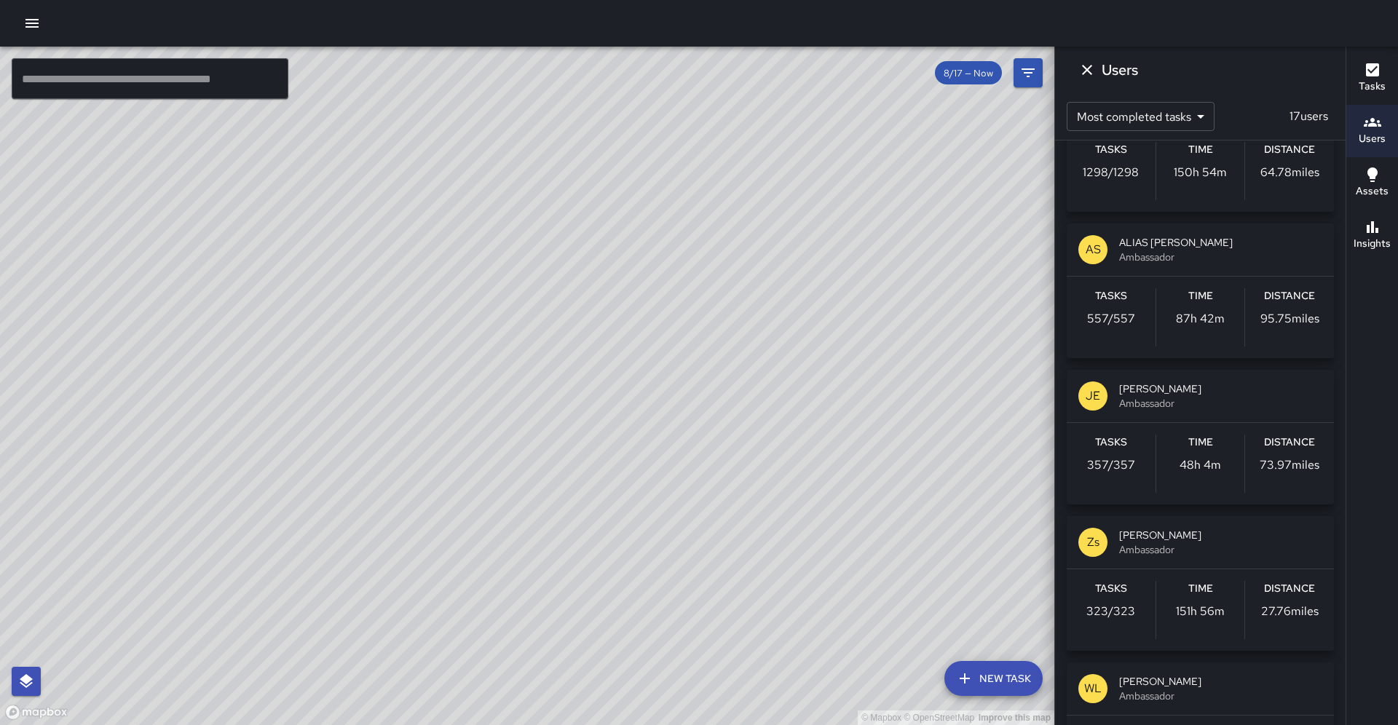
scroll to position [0, 0]
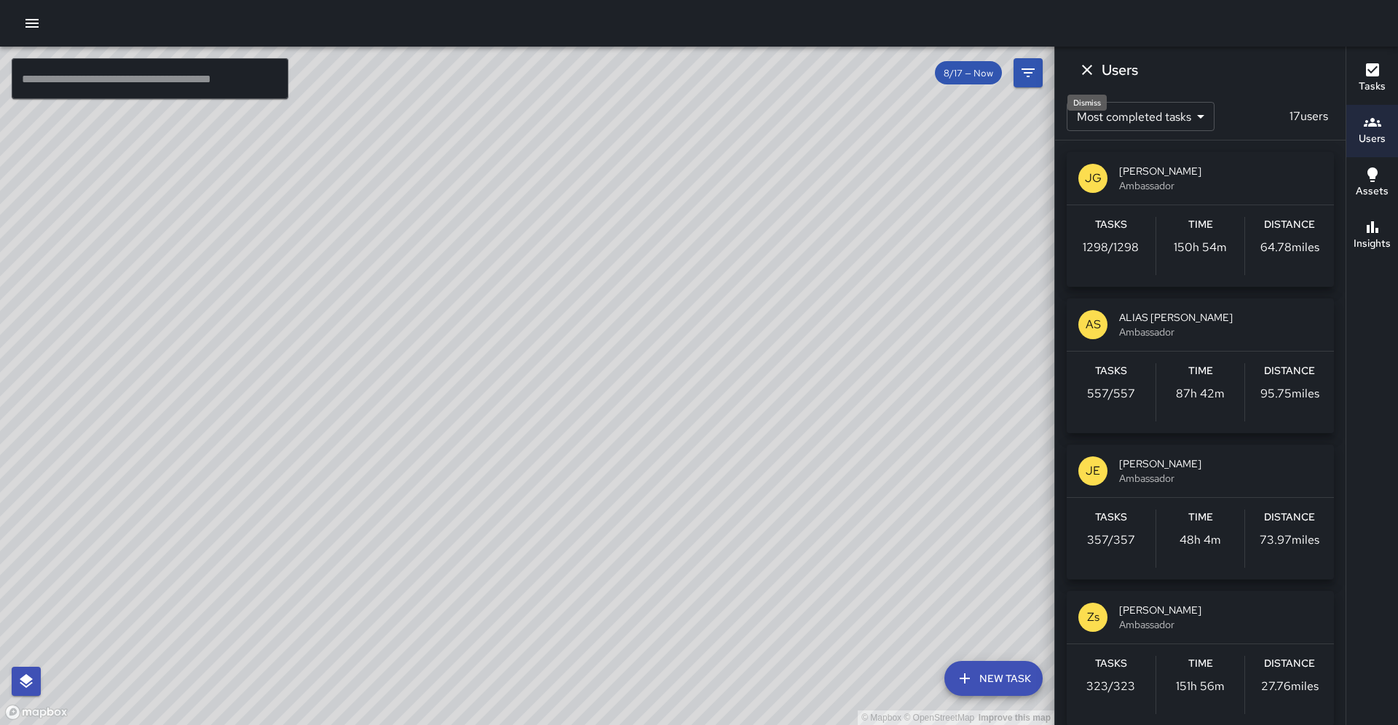
click at [1082, 74] on icon "Dismiss" at bounding box center [1087, 70] width 10 height 10
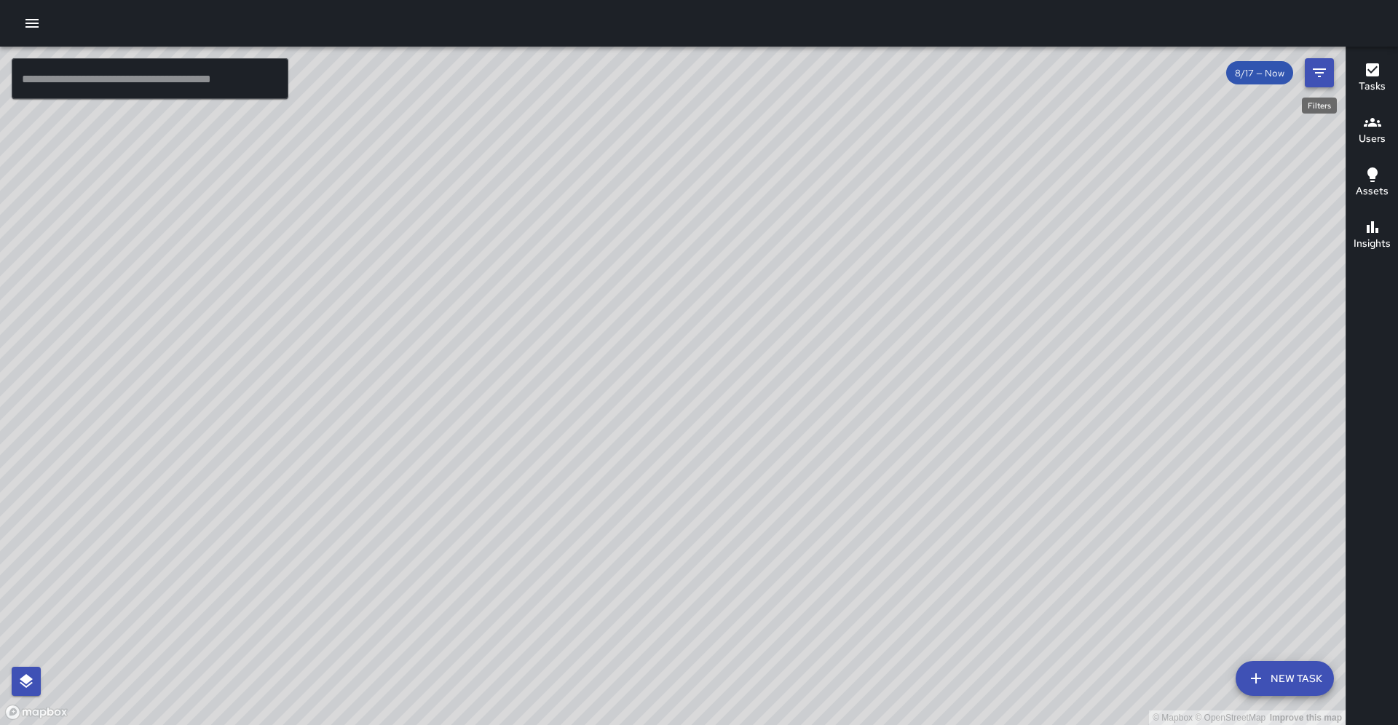
click at [1312, 82] on button "Filters" at bounding box center [1318, 72] width 29 height 29
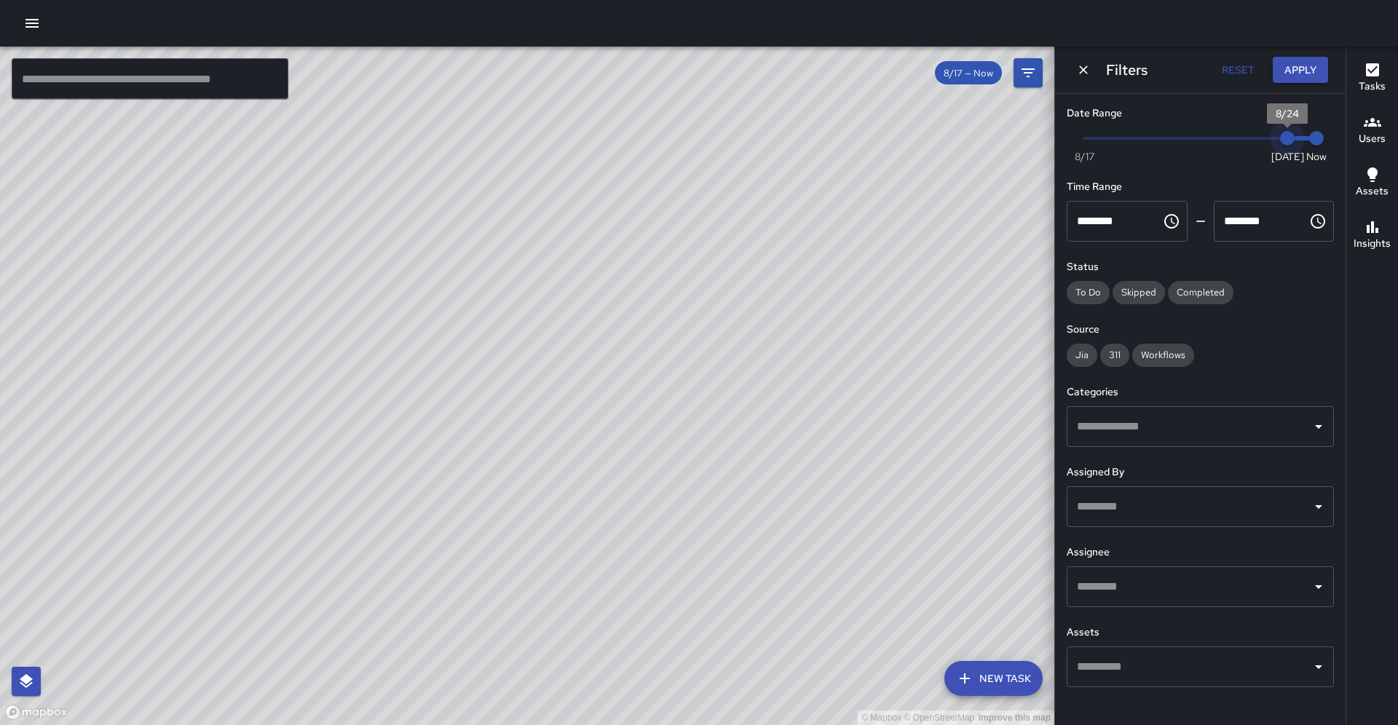
drag, startPoint x: 1093, startPoint y: 134, endPoint x: 1318, endPoint y: 146, distance: 225.2
click at [1318, 146] on div "Now [DATE] [DATE] 7:42 am" at bounding box center [1199, 147] width 267 height 40
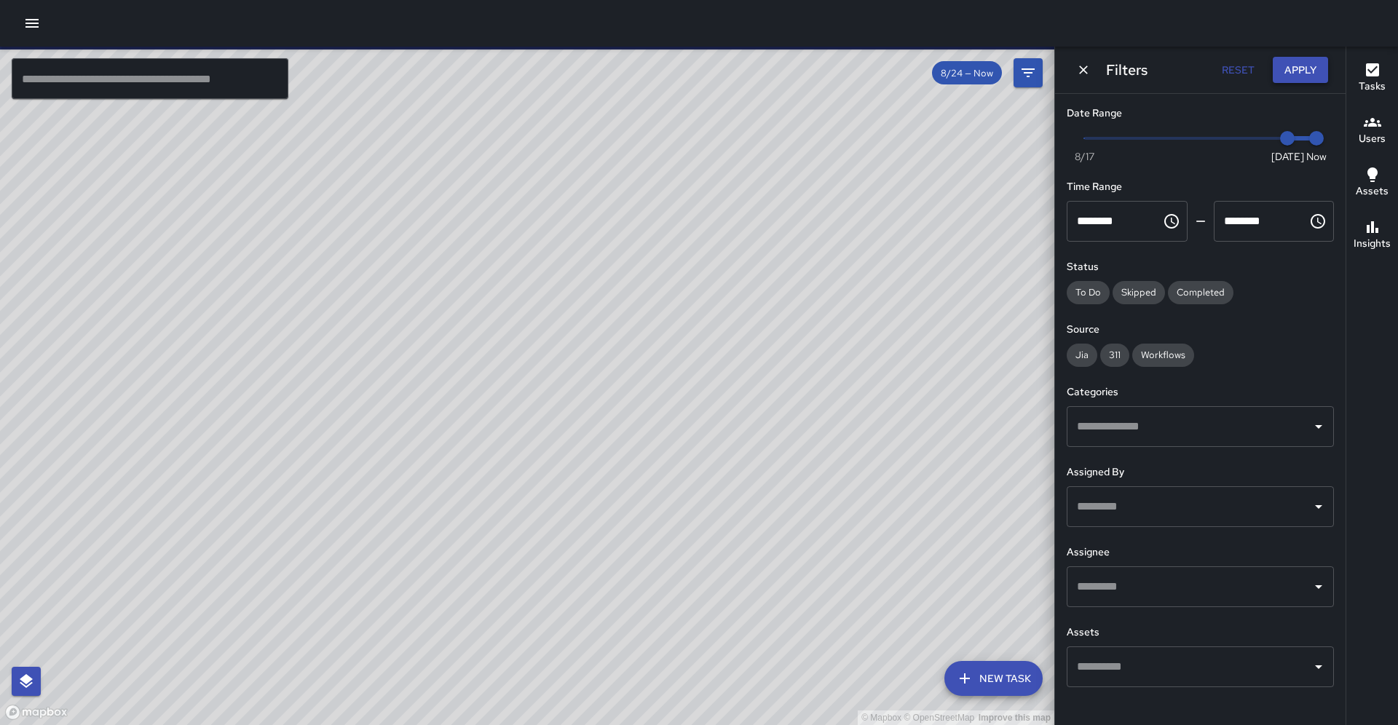
click at [1302, 77] on button "Apply" at bounding box center [1299, 70] width 55 height 27
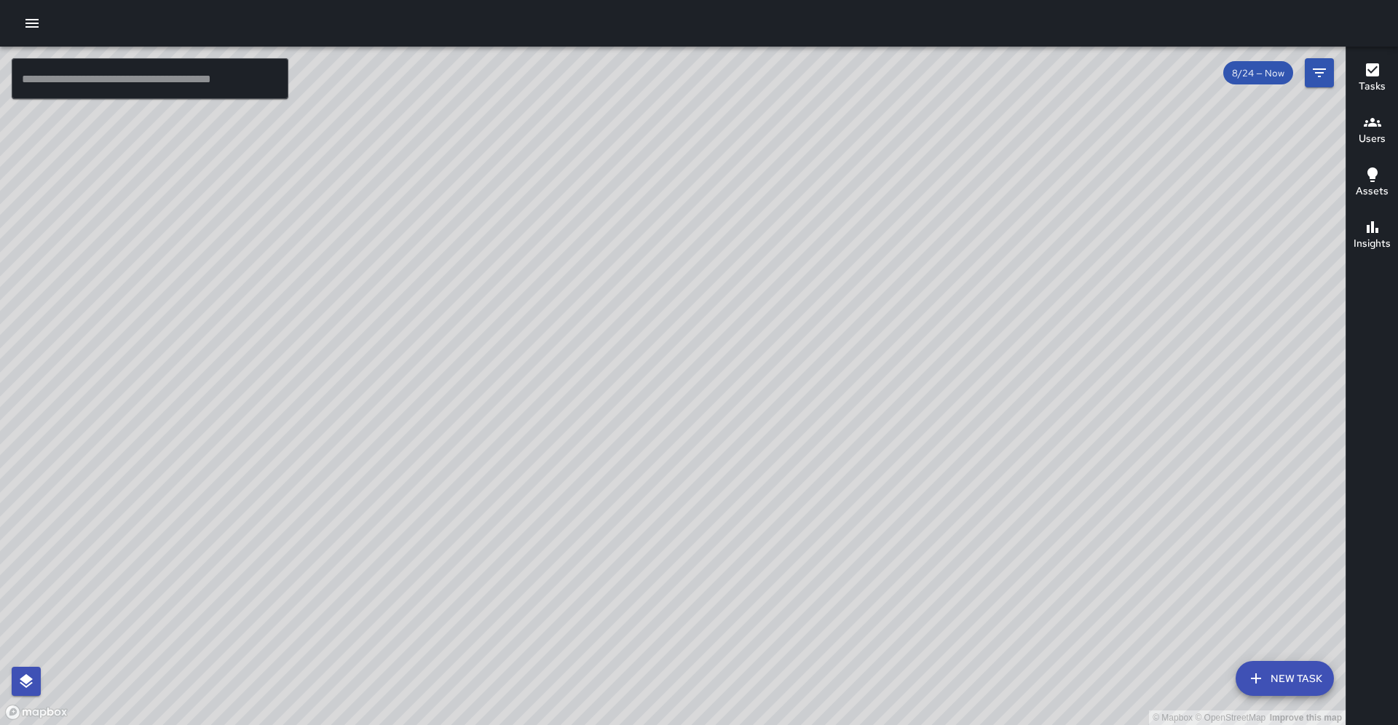
drag, startPoint x: 743, startPoint y: 500, endPoint x: 734, endPoint y: 378, distance: 122.7
click at [734, 378] on div "© Mapbox © OpenStreetMap Improve this map" at bounding box center [672, 386] width 1345 height 678
drag, startPoint x: 737, startPoint y: 258, endPoint x: 673, endPoint y: 304, distance: 77.8
click at [673, 304] on div "© Mapbox © OpenStreetMap Improve this map" at bounding box center [672, 386] width 1345 height 678
drag, startPoint x: 689, startPoint y: 212, endPoint x: 619, endPoint y: 400, distance: 200.1
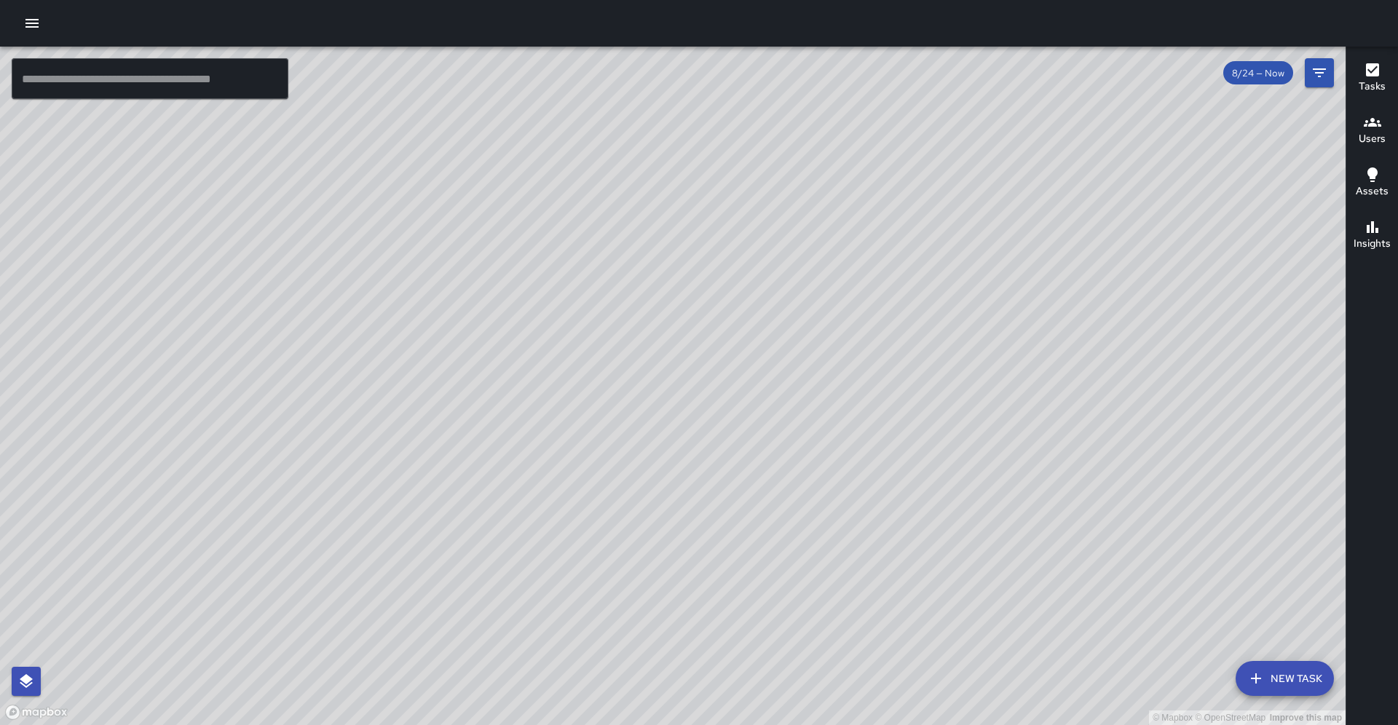
click at [619, 400] on div "© Mapbox © OpenStreetMap Improve this map" at bounding box center [672, 386] width 1345 height 678
drag, startPoint x: 600, startPoint y: 394, endPoint x: 589, endPoint y: 283, distance: 111.2
click at [588, 292] on div "© Mapbox © OpenStreetMap Improve this map" at bounding box center [672, 386] width 1345 height 678
click at [33, 31] on icon "button" at bounding box center [31, 23] width 17 height 17
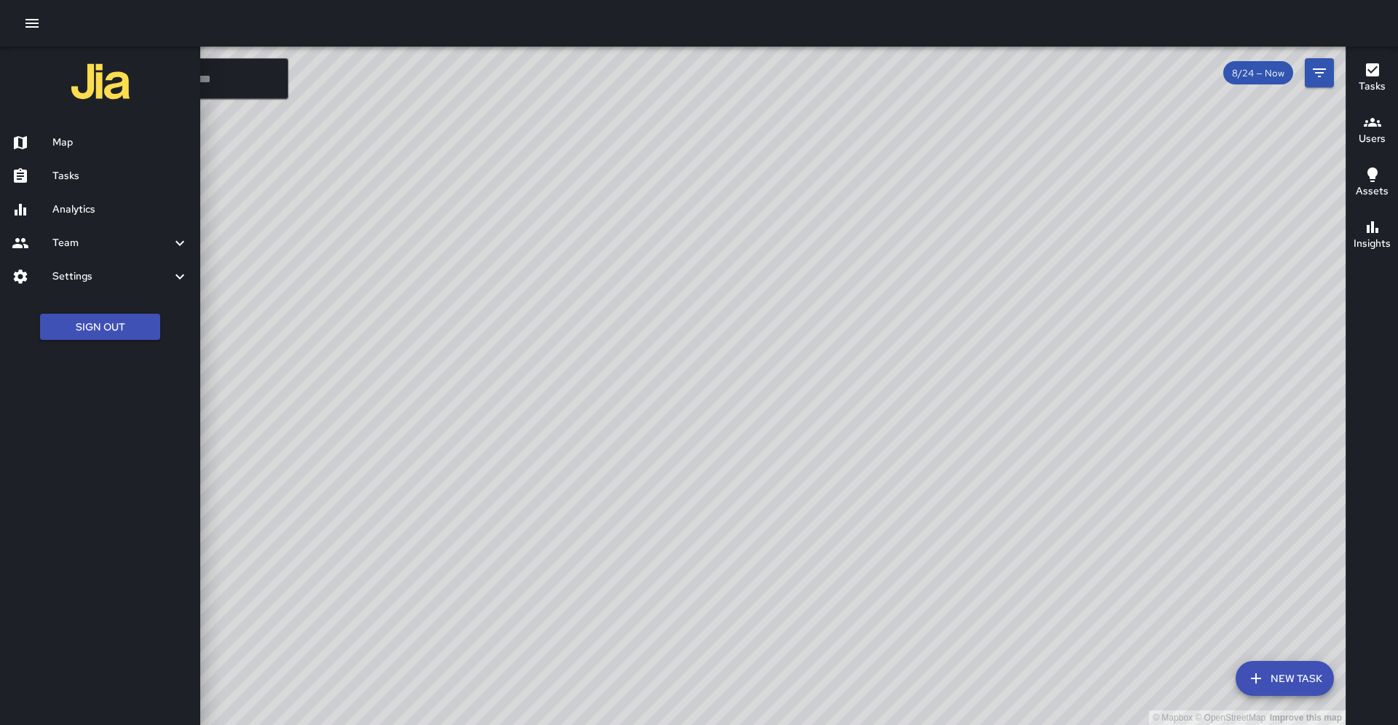
click at [344, 214] on div at bounding box center [699, 362] width 1398 height 725
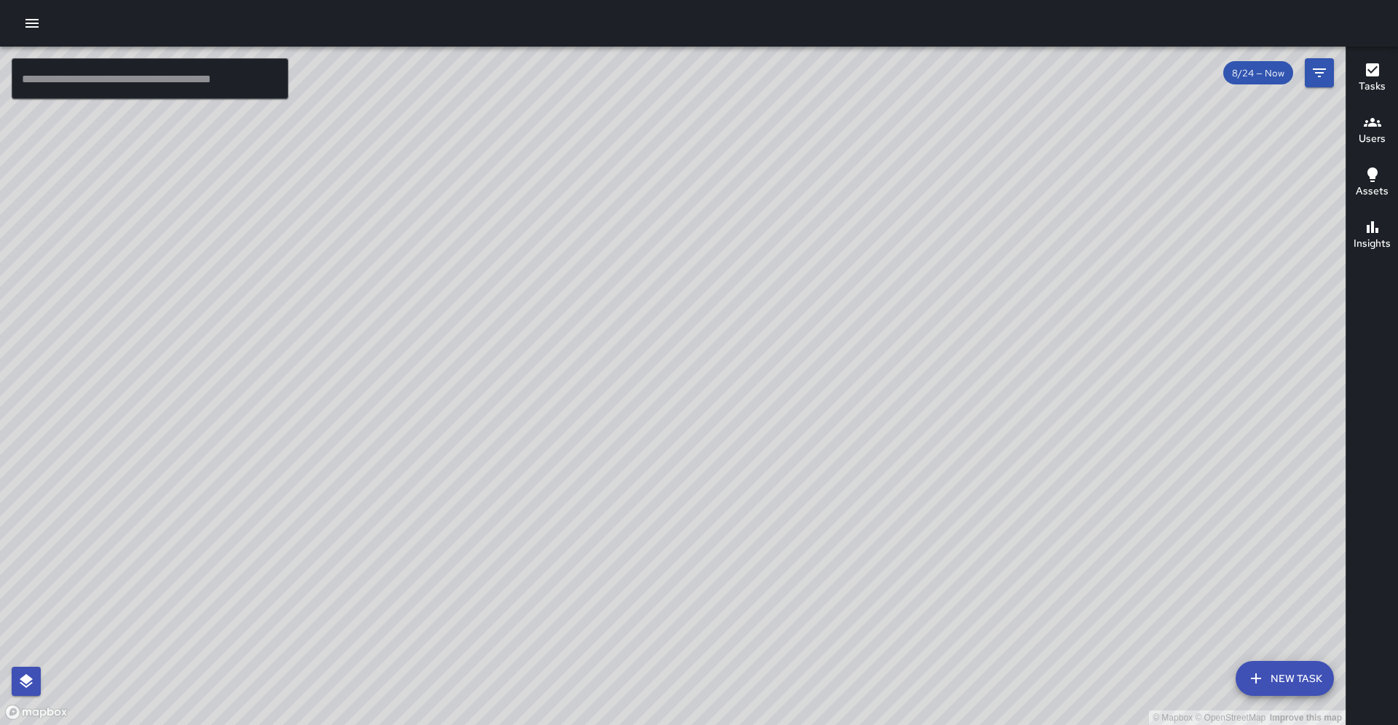
drag, startPoint x: 653, startPoint y: 593, endPoint x: 694, endPoint y: 477, distance: 122.7
click at [694, 477] on div "© Mapbox © OpenStreetMap Improve this map" at bounding box center [672, 386] width 1345 height 678
click at [1314, 78] on icon "Filters" at bounding box center [1318, 72] width 17 height 17
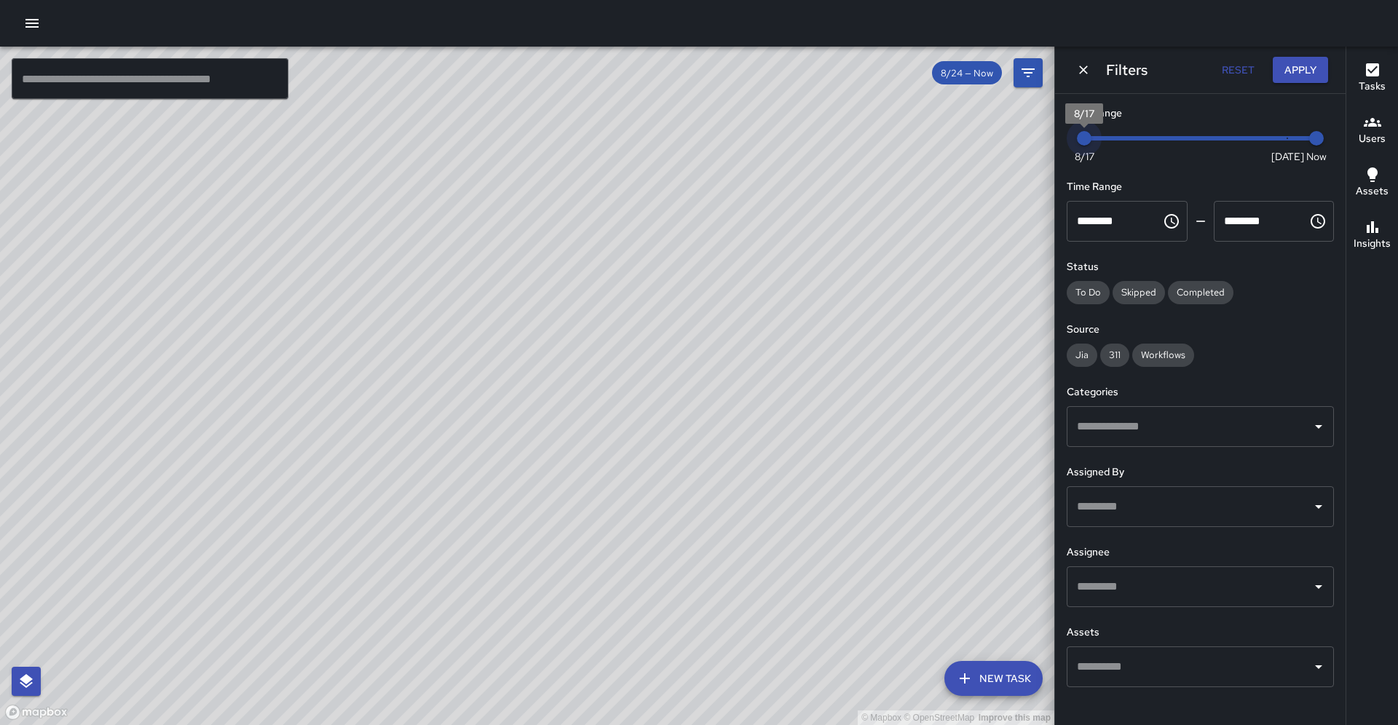
drag, startPoint x: 1285, startPoint y: 138, endPoint x: 1047, endPoint y: 175, distance: 241.0
click at [1047, 175] on div "© Mapbox © OpenStreetMap Improve this map ​ New Task 8/24 — Now Map Layers Task…" at bounding box center [699, 386] width 1398 height 678
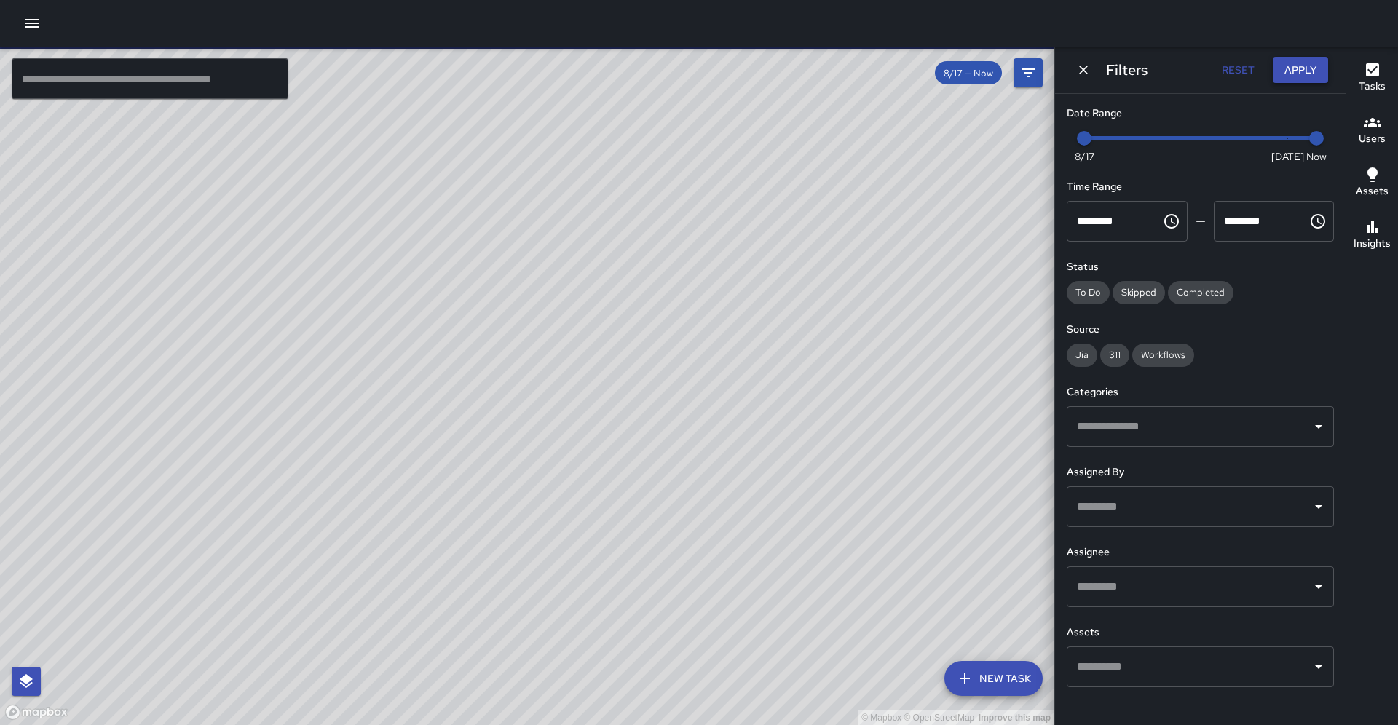
click at [1306, 74] on button "Apply" at bounding box center [1299, 70] width 55 height 27
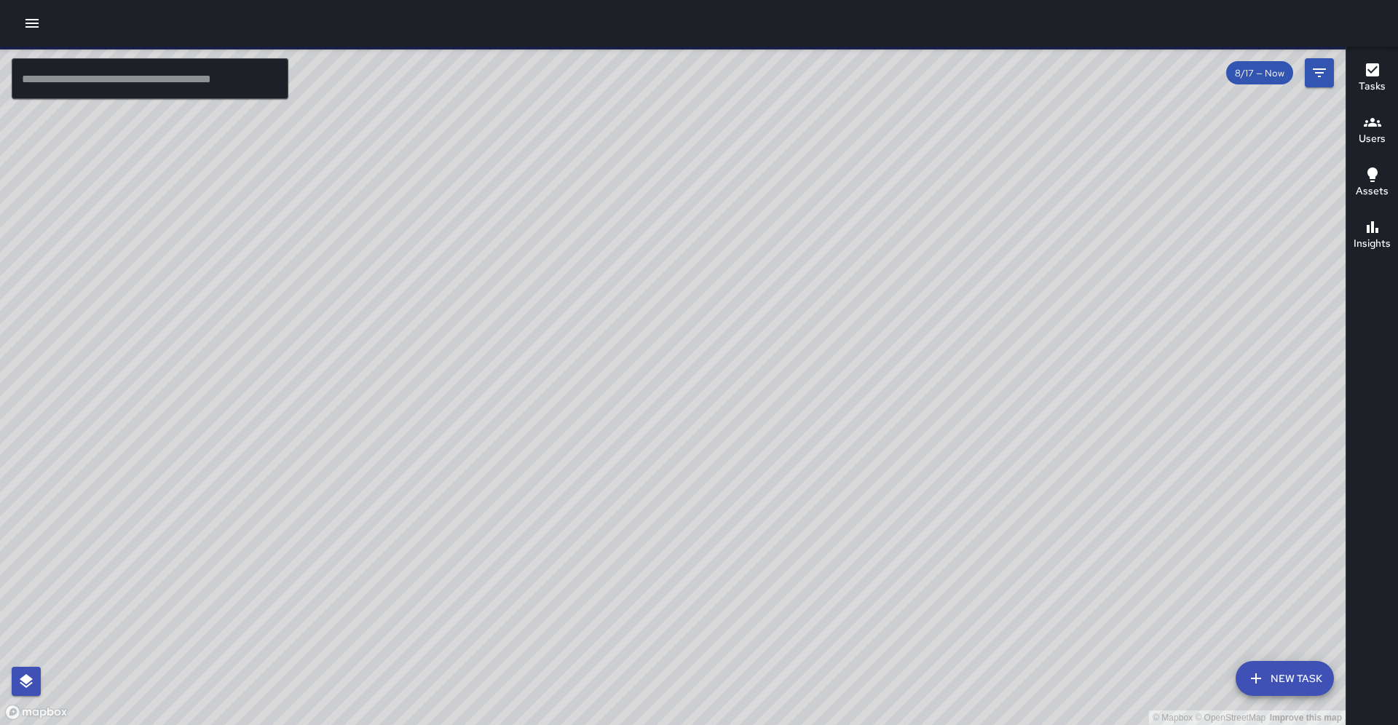
drag, startPoint x: 923, startPoint y: 338, endPoint x: 951, endPoint y: 169, distance: 171.8
click at [951, 169] on div "© Mapbox © OpenStreetMap Improve this map" at bounding box center [672, 386] width 1345 height 678
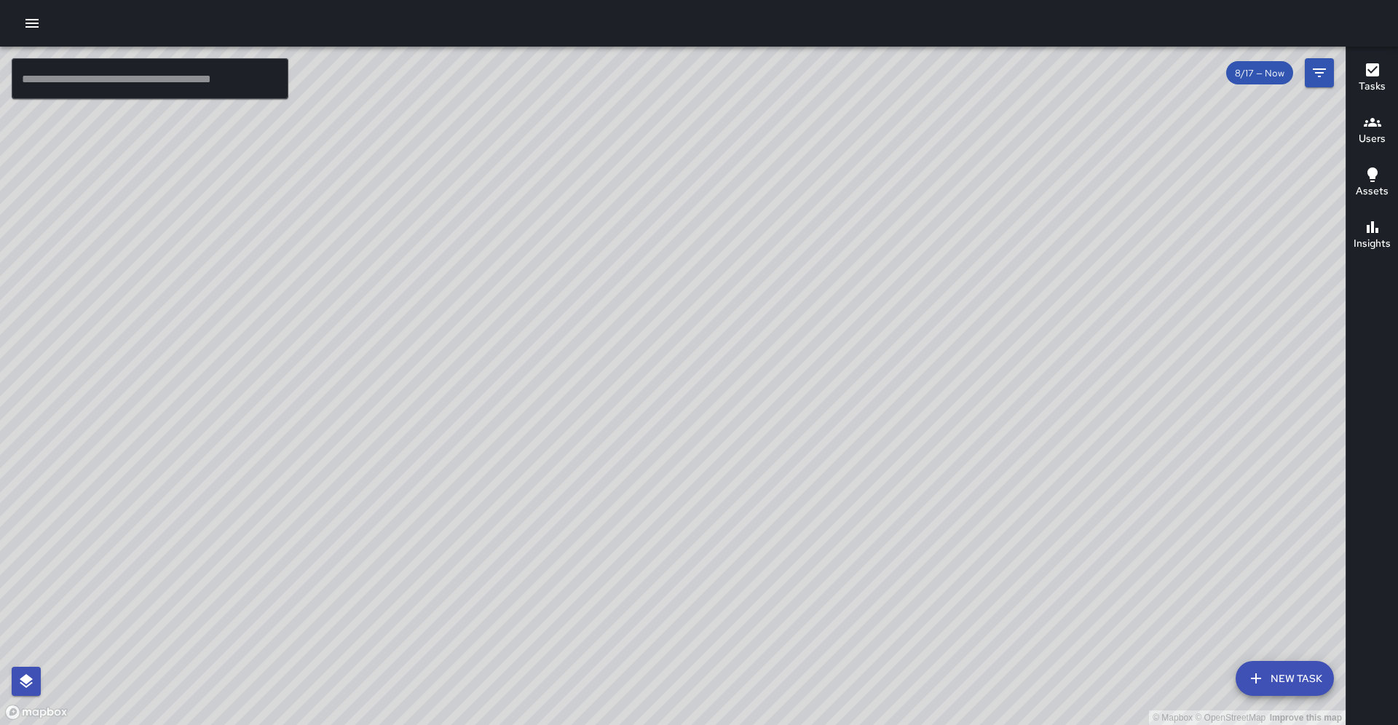
drag, startPoint x: 692, startPoint y: 241, endPoint x: 678, endPoint y: 246, distance: 15.4
click at [678, 246] on div "© Mapbox © OpenStreetMap Improve this map" at bounding box center [672, 386] width 1345 height 678
drag, startPoint x: 687, startPoint y: 511, endPoint x: 665, endPoint y: 471, distance: 45.6
click at [665, 471] on div "© Mapbox © OpenStreetMap Improve this map" at bounding box center [672, 386] width 1345 height 678
drag, startPoint x: 589, startPoint y: 427, endPoint x: 590, endPoint y: 609, distance: 182.0
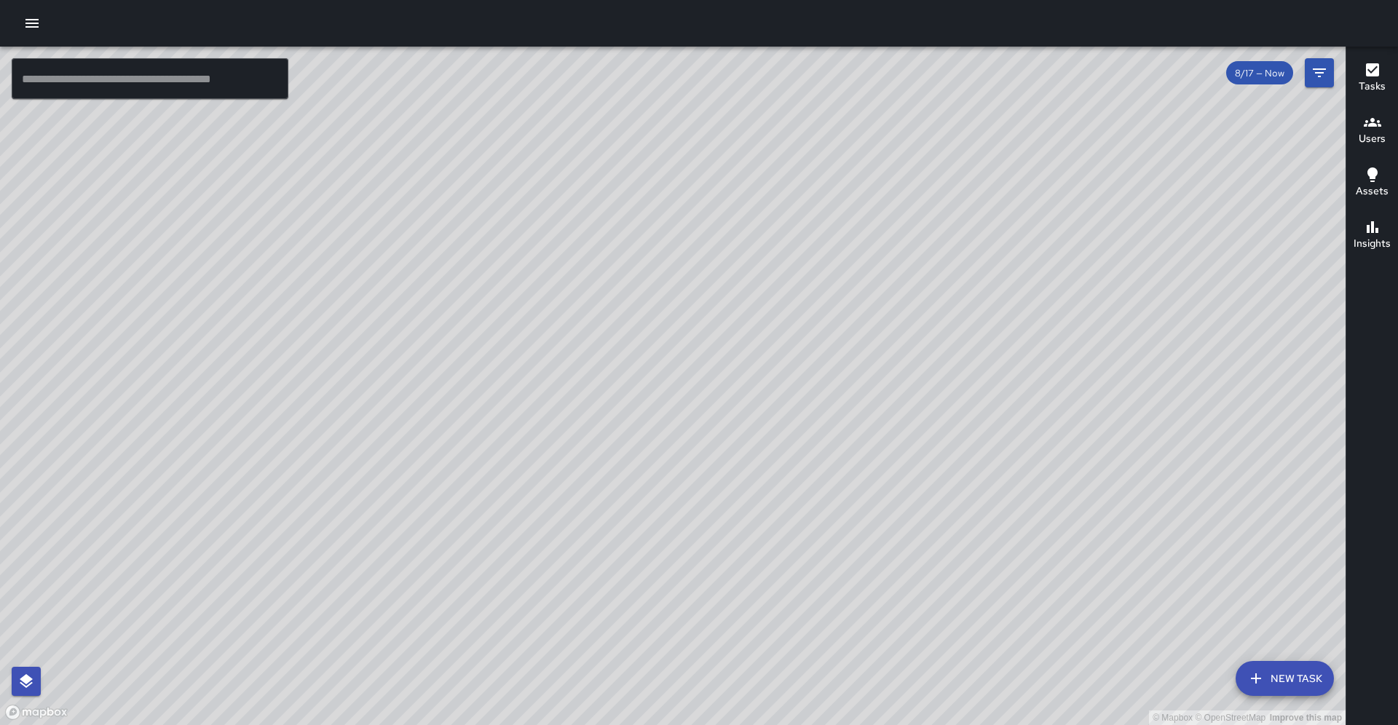
click at [590, 609] on div "© Mapbox © OpenStreetMap Improve this map" at bounding box center [672, 386] width 1345 height 678
drag, startPoint x: 756, startPoint y: 255, endPoint x: 741, endPoint y: 412, distance: 157.9
click at [775, 407] on div "© Mapbox © OpenStreetMap Improve this map" at bounding box center [672, 386] width 1345 height 678
drag, startPoint x: 692, startPoint y: 250, endPoint x: 688, endPoint y: 399, distance: 149.3
click at [688, 399] on div "© Mapbox © OpenStreetMap Improve this map" at bounding box center [672, 386] width 1345 height 678
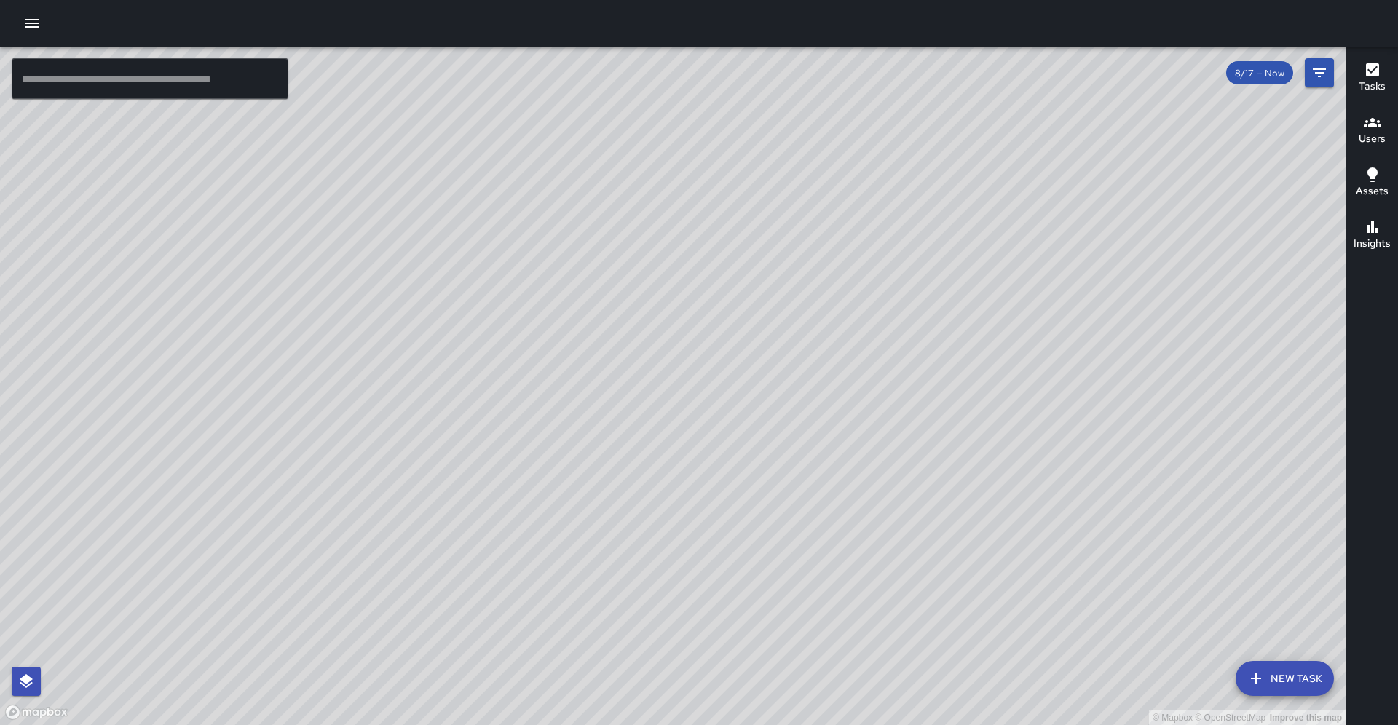
drag, startPoint x: 577, startPoint y: 378, endPoint x: 617, endPoint y: 364, distance: 42.4
click at [617, 365] on div "© Mapbox © OpenStreetMap Improve this map" at bounding box center [672, 386] width 1345 height 678
click at [1310, 70] on icon "Filters" at bounding box center [1318, 72] width 17 height 17
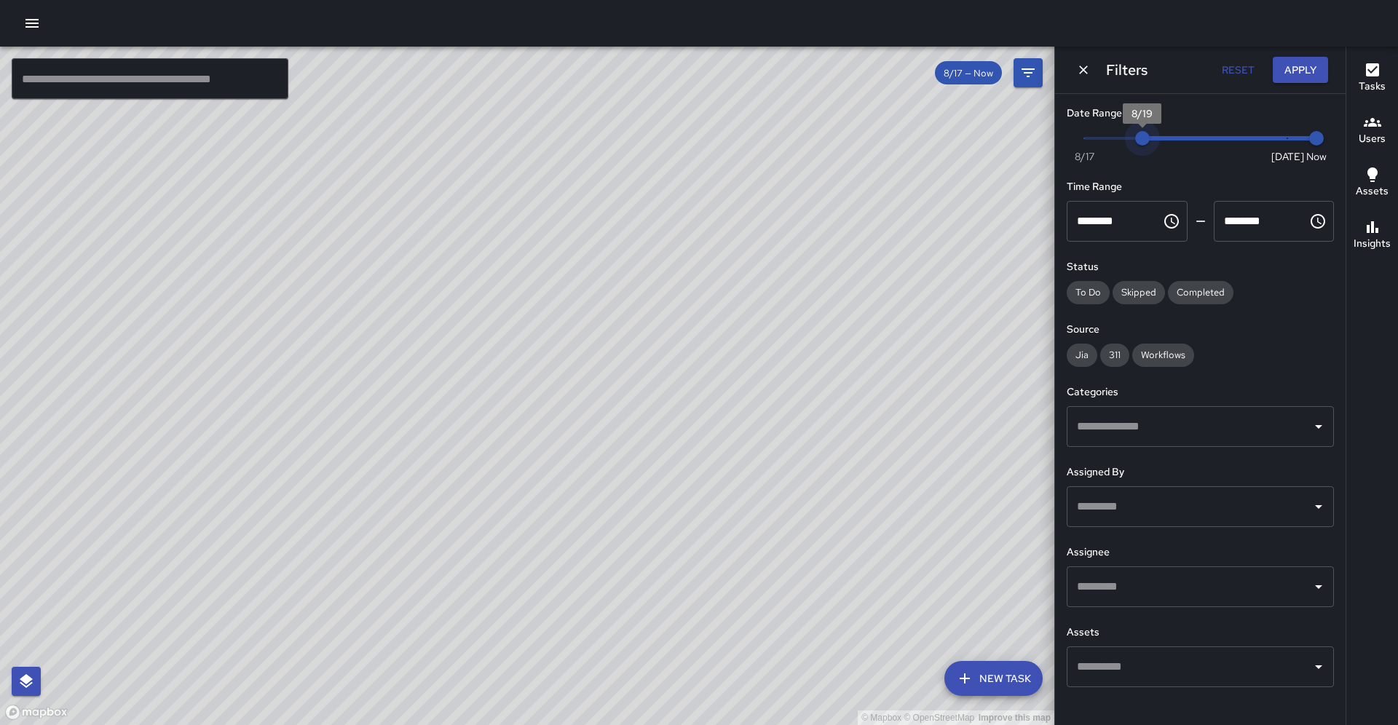
type input "*"
drag, startPoint x: 1097, startPoint y: 148, endPoint x: 1320, endPoint y: 130, distance: 224.3
click at [1320, 130] on div "Now [DATE] [DATE] 7:57 am" at bounding box center [1199, 147] width 267 height 40
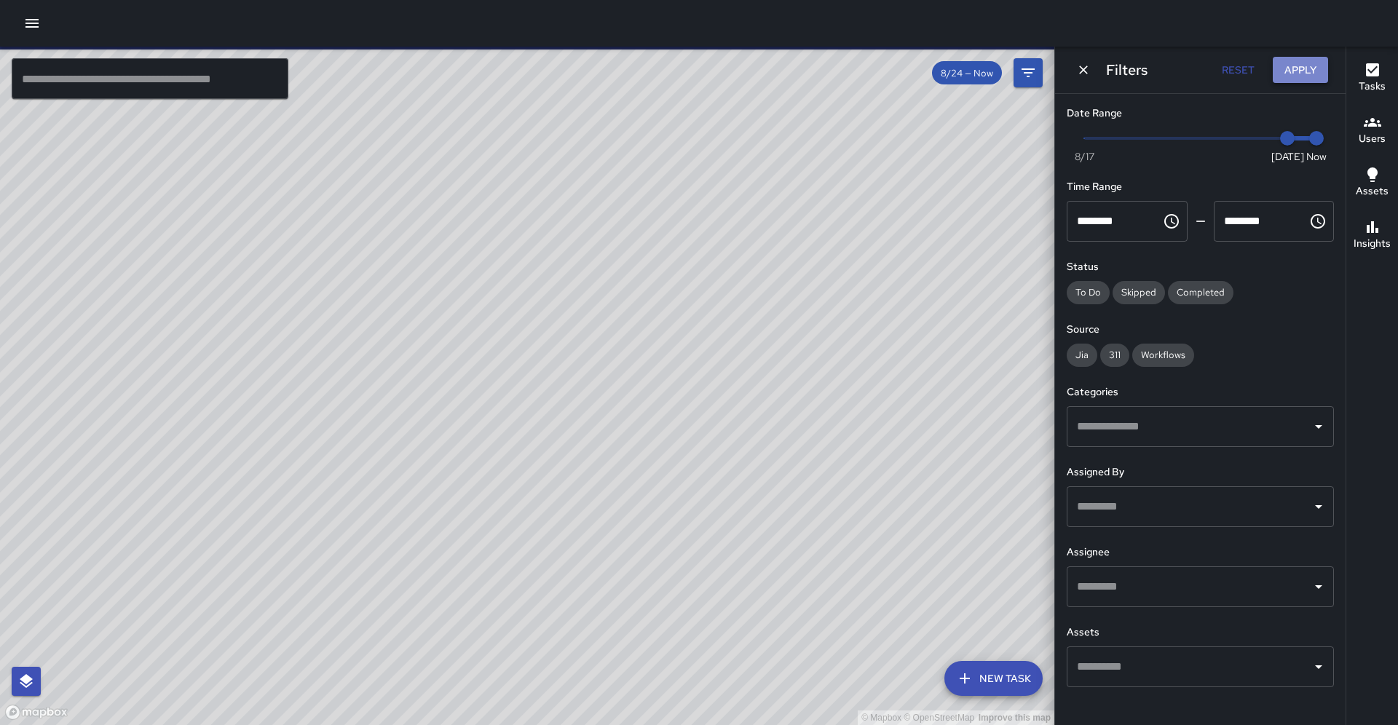
click at [1289, 60] on button "Apply" at bounding box center [1299, 70] width 55 height 27
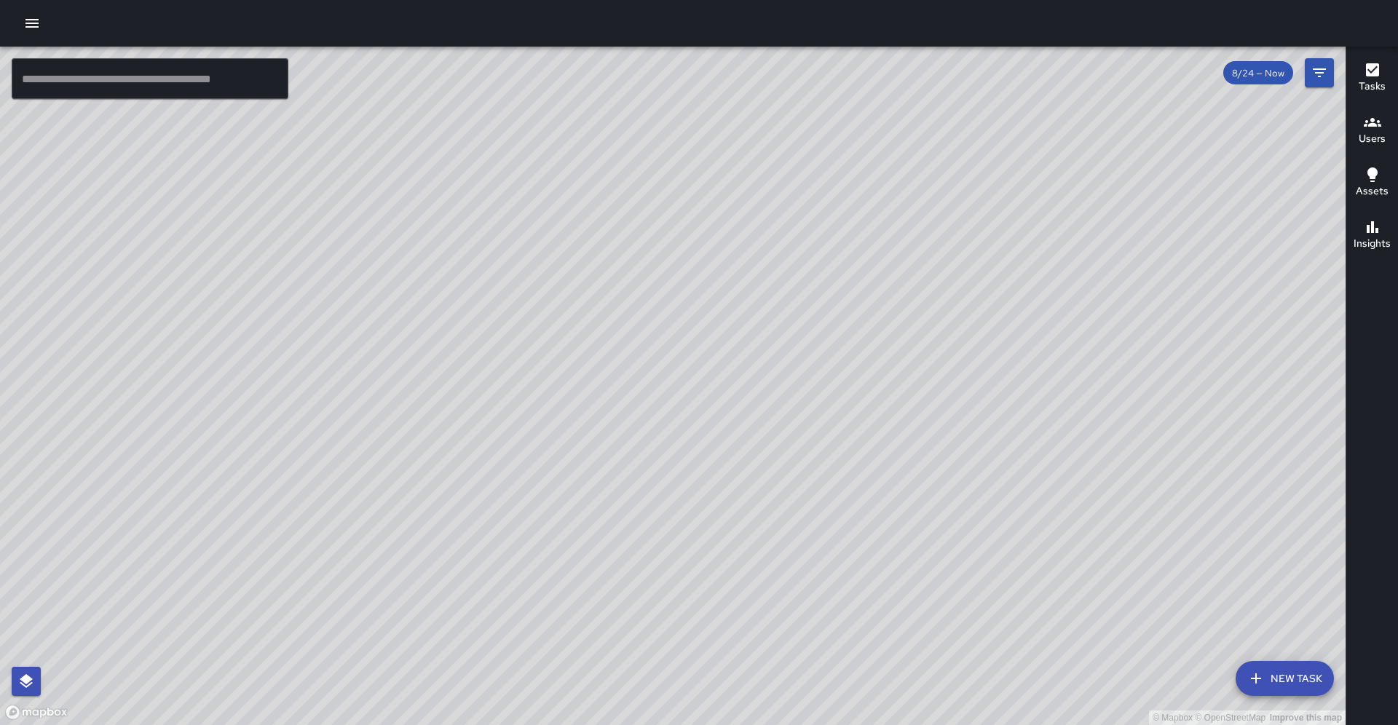
drag, startPoint x: 587, startPoint y: 373, endPoint x: 678, endPoint y: 361, distance: 91.7
click at [678, 361] on div "© Mapbox © OpenStreetMap Improve this map" at bounding box center [672, 386] width 1345 height 678
click at [631, 366] on div "© Mapbox © OpenStreetMap Improve this map" at bounding box center [672, 386] width 1345 height 678
drag, startPoint x: 635, startPoint y: 368, endPoint x: 689, endPoint y: 269, distance: 112.1
click at [689, 269] on div "© Mapbox © OpenStreetMap Improve this map" at bounding box center [672, 386] width 1345 height 678
